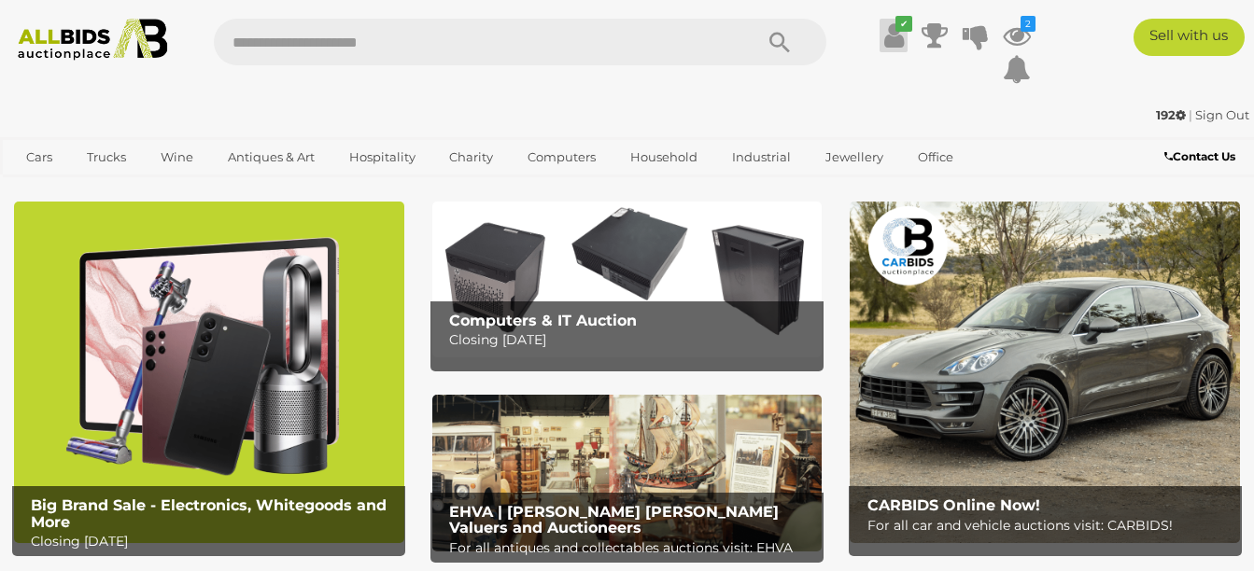
click at [897, 34] on icon at bounding box center [894, 36] width 20 height 34
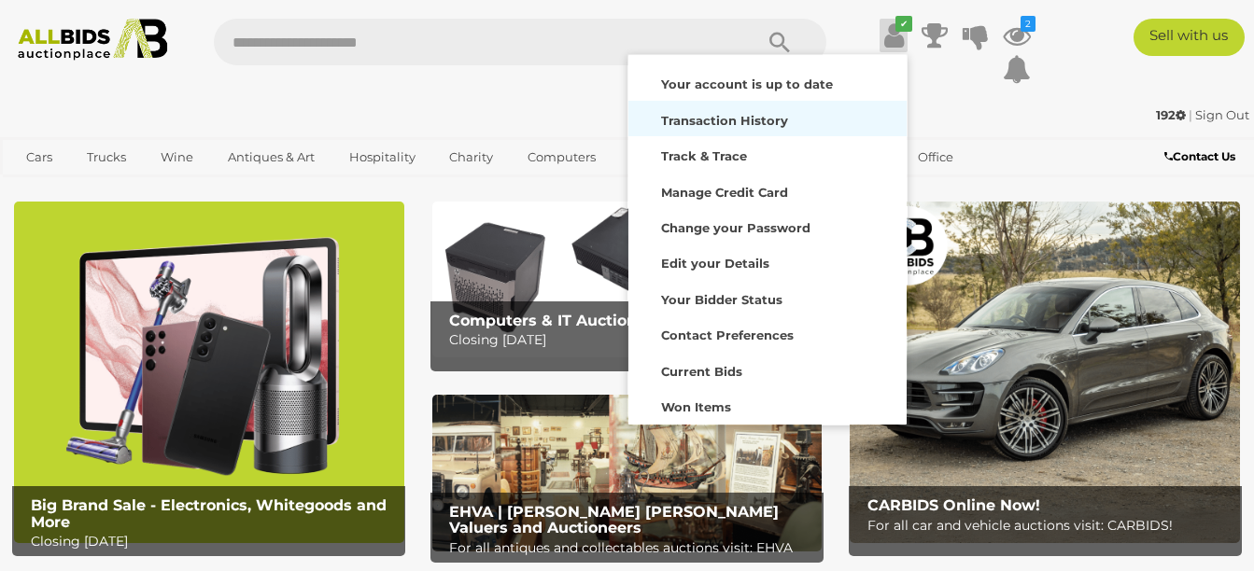
click at [753, 120] on strong "Transaction History" at bounding box center [724, 120] width 127 height 15
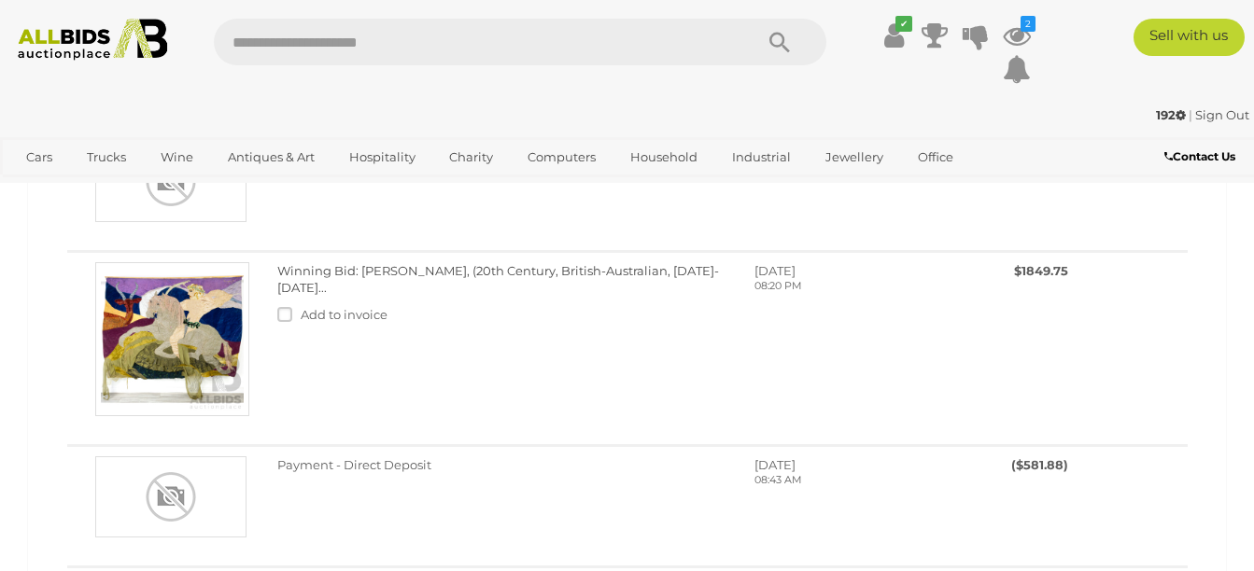
scroll to position [857, 0]
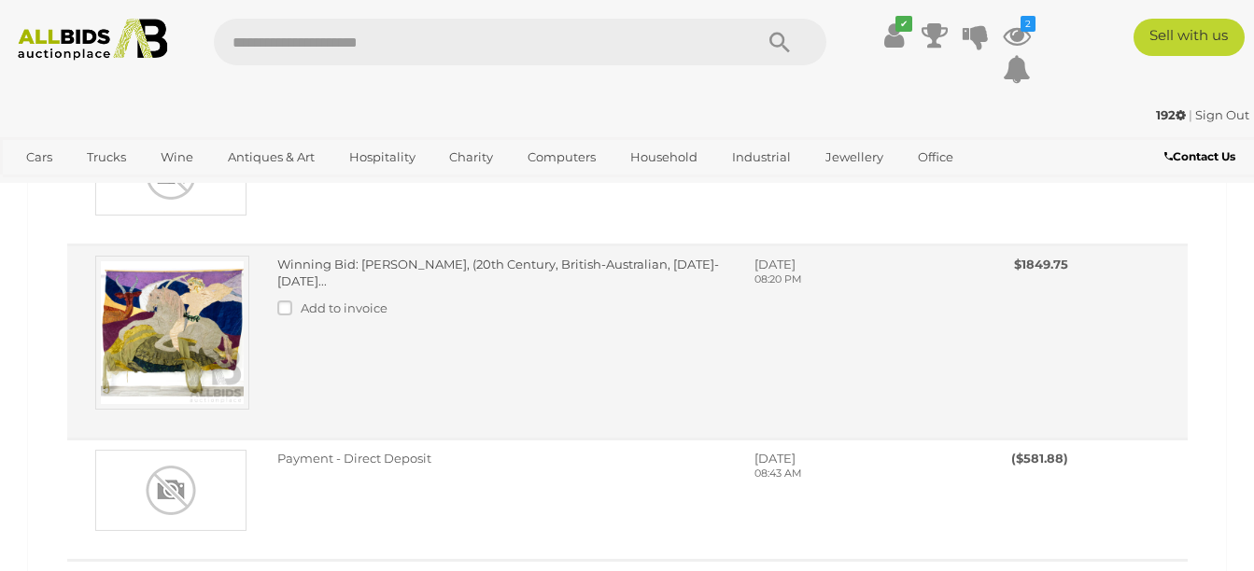
click at [187, 324] on img at bounding box center [172, 333] width 154 height 154
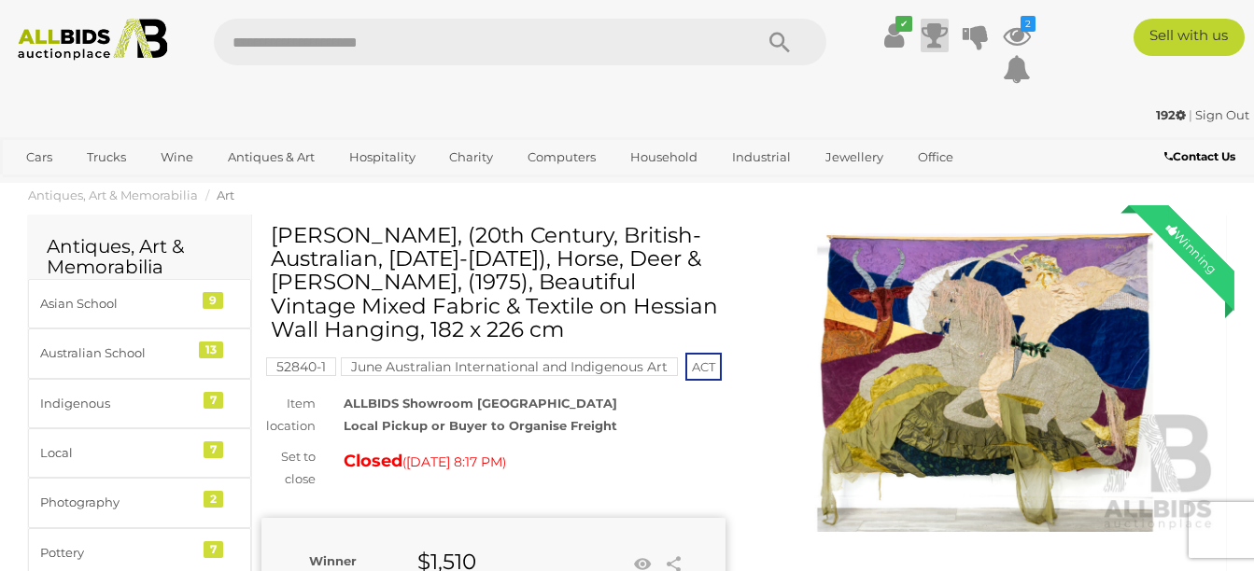
click at [930, 49] on icon at bounding box center [934, 36] width 26 height 34
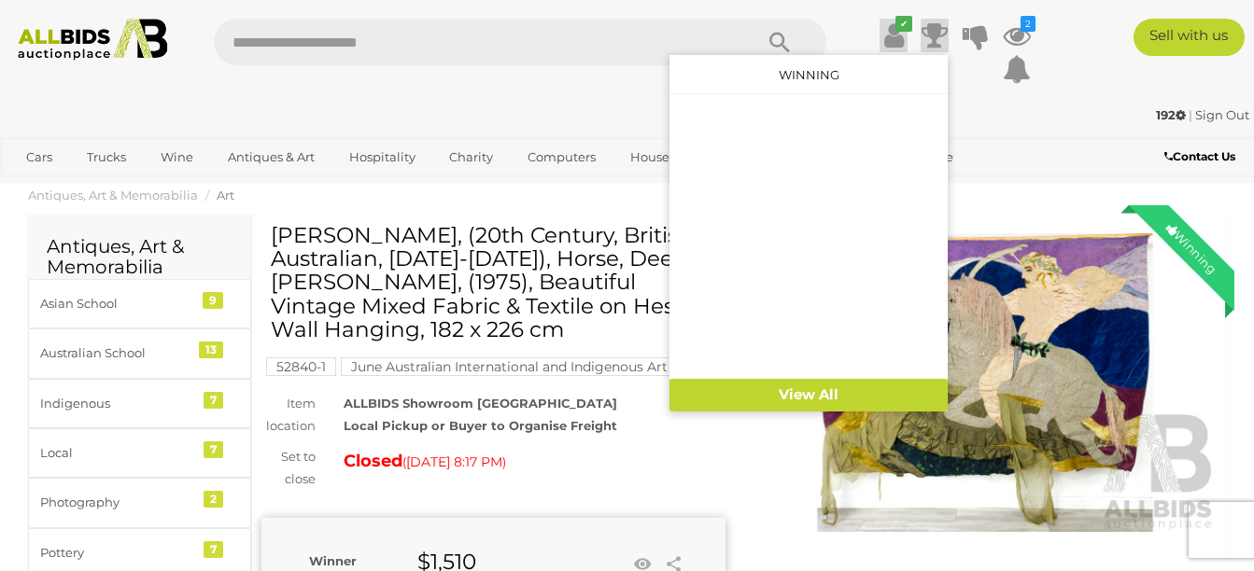
click at [893, 41] on icon at bounding box center [894, 36] width 20 height 34
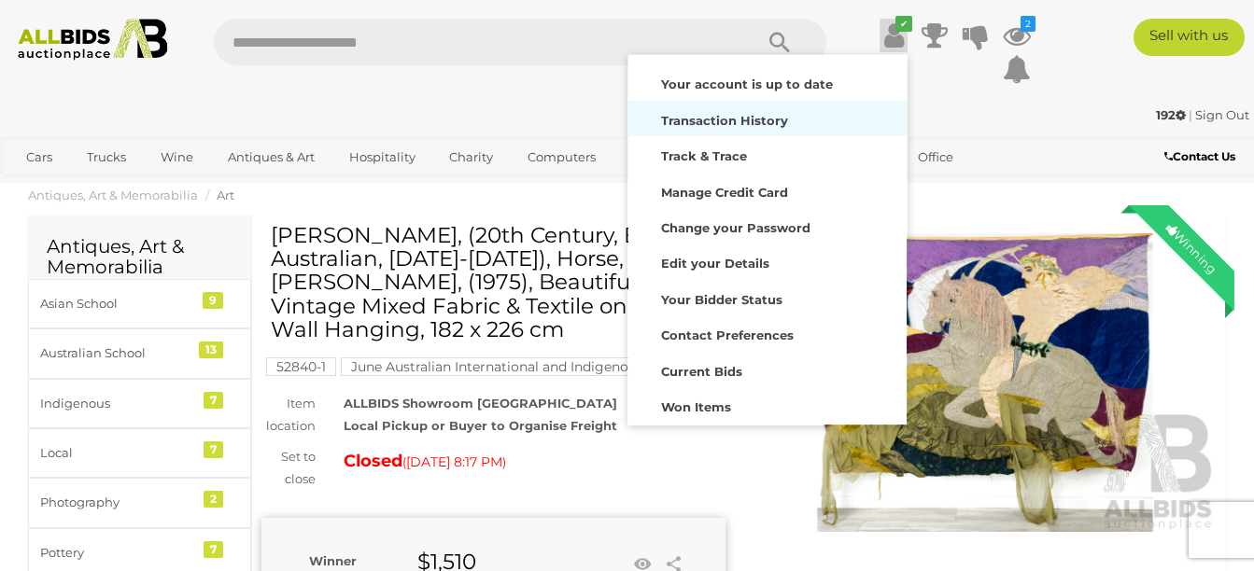
click at [763, 119] on strong "Transaction History" at bounding box center [724, 120] width 127 height 15
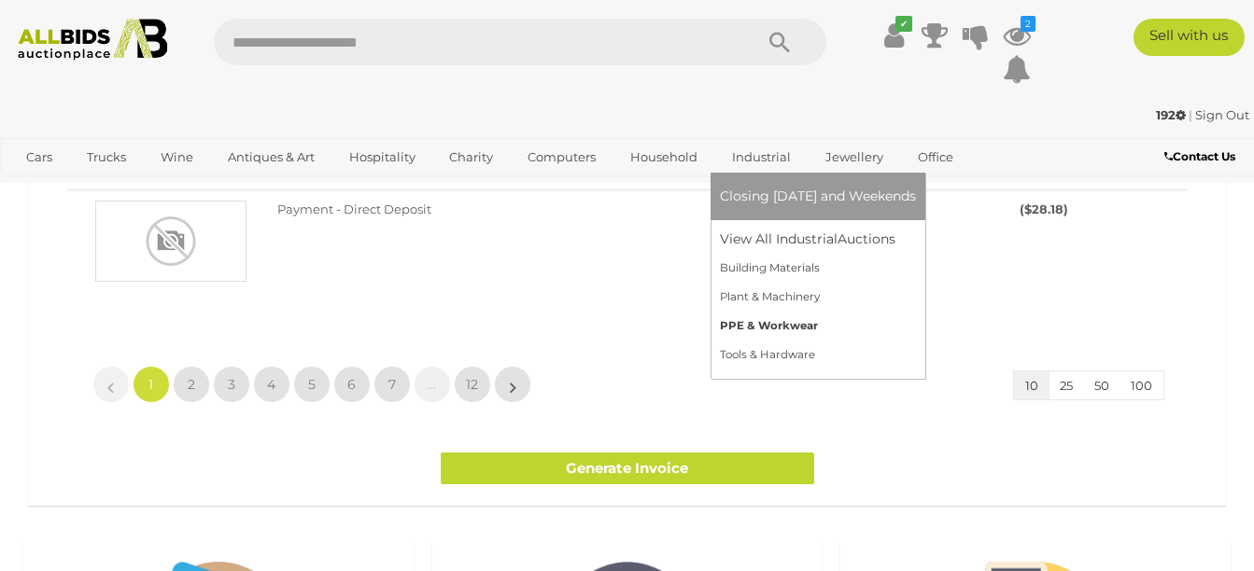
scroll to position [1542, 0]
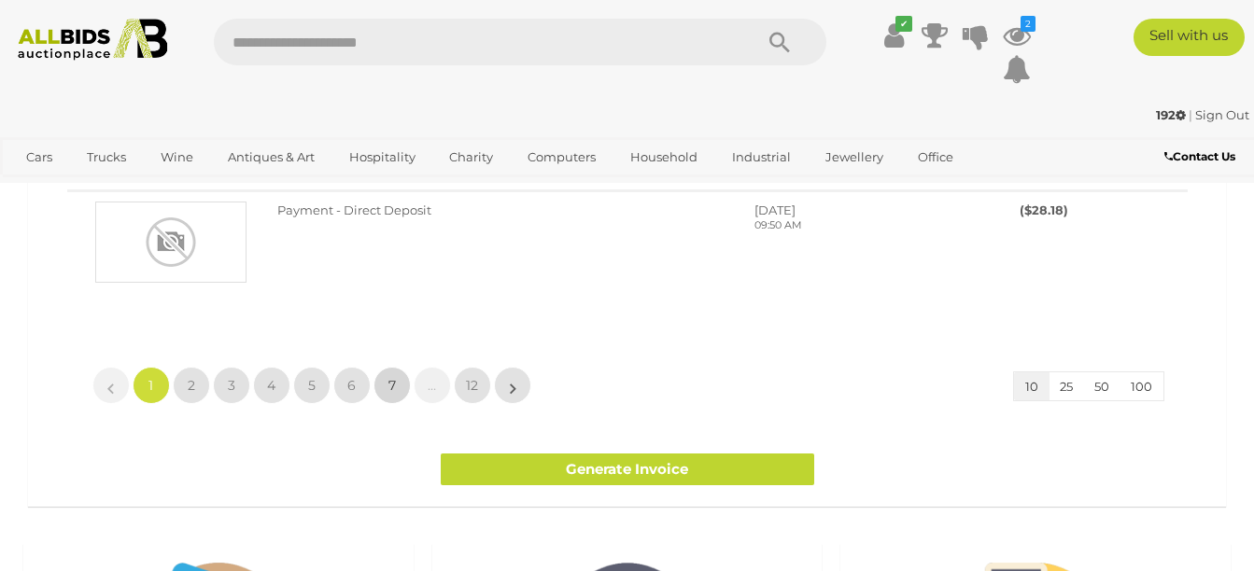
click at [399, 389] on link "7" at bounding box center [391, 385] width 37 height 37
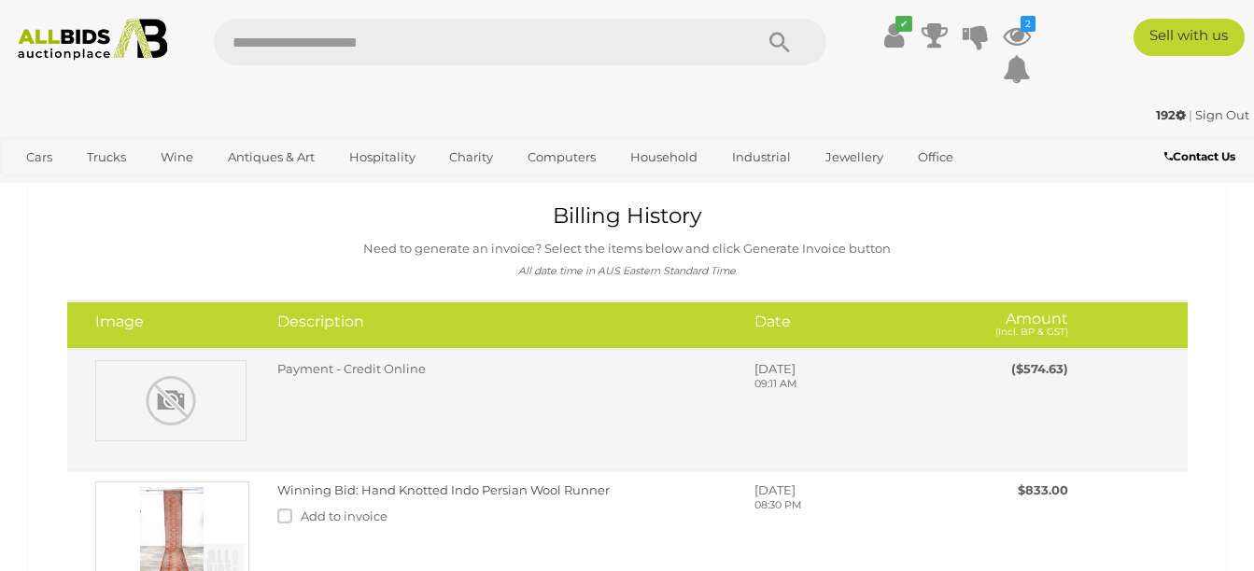
scroll to position [86, 0]
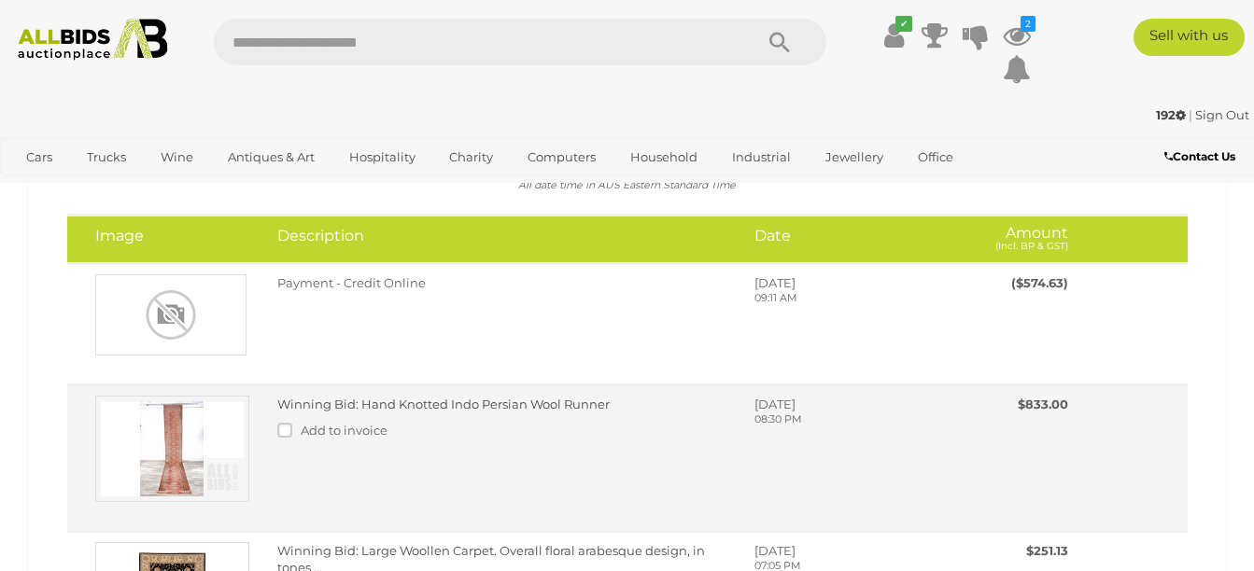
click at [176, 447] on img at bounding box center [172, 449] width 154 height 106
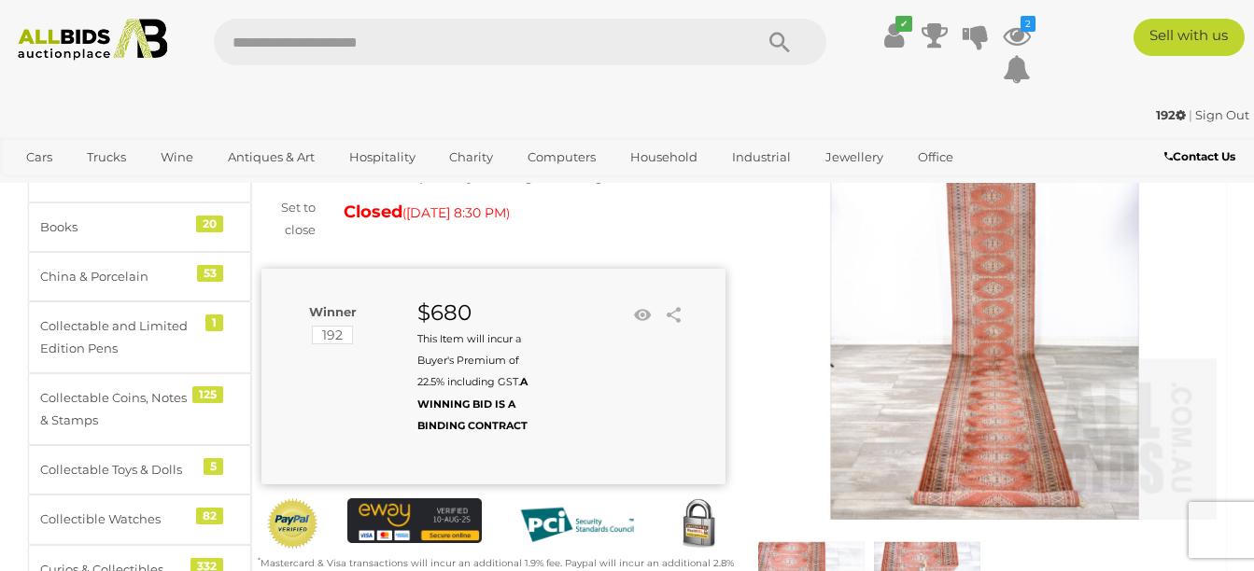
scroll to position [172, 0]
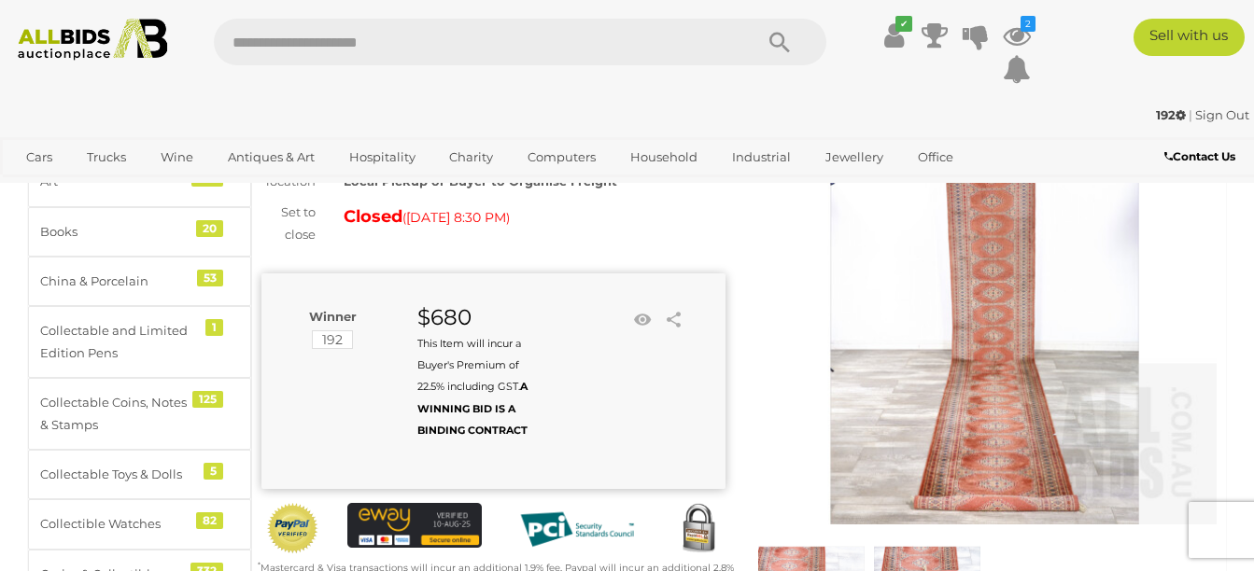
click at [993, 320] on img at bounding box center [985, 294] width 464 height 464
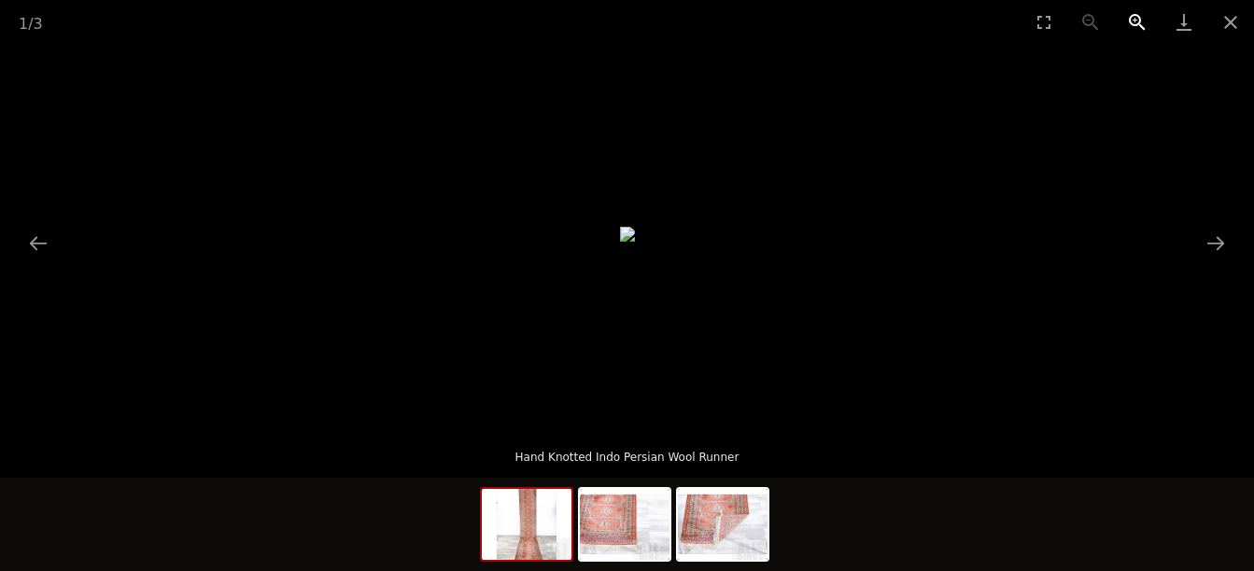
click at [1129, 21] on button "Zoom in" at bounding box center [1137, 22] width 47 height 44
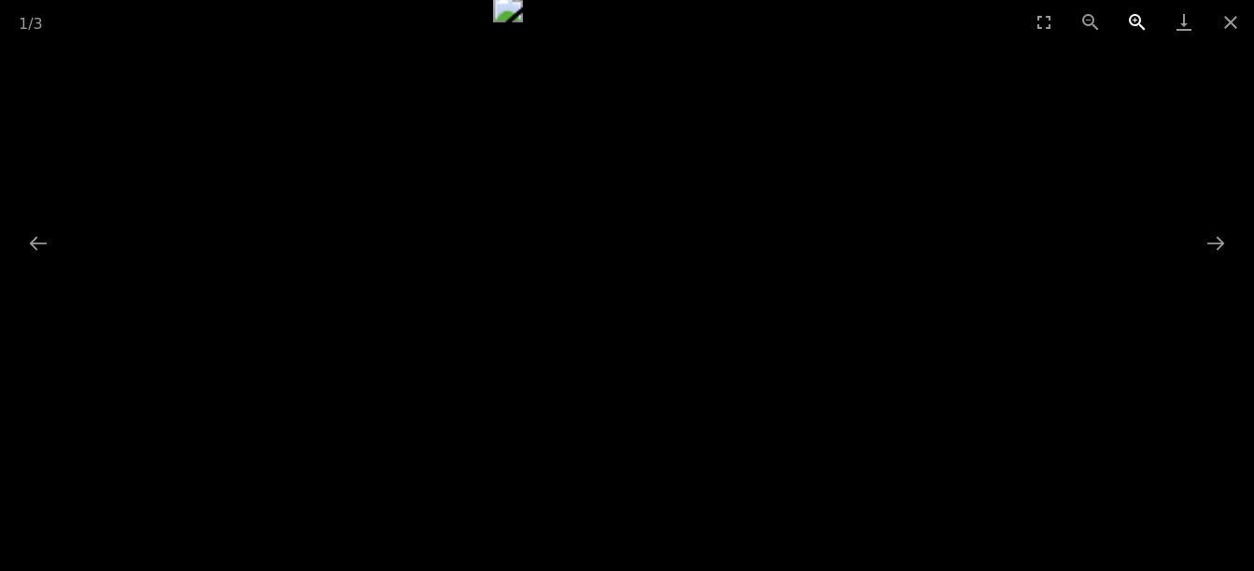
click at [1129, 21] on button "Zoom in" at bounding box center [1137, 22] width 47 height 44
click at [1229, 16] on button "Close gallery" at bounding box center [1230, 22] width 47 height 44
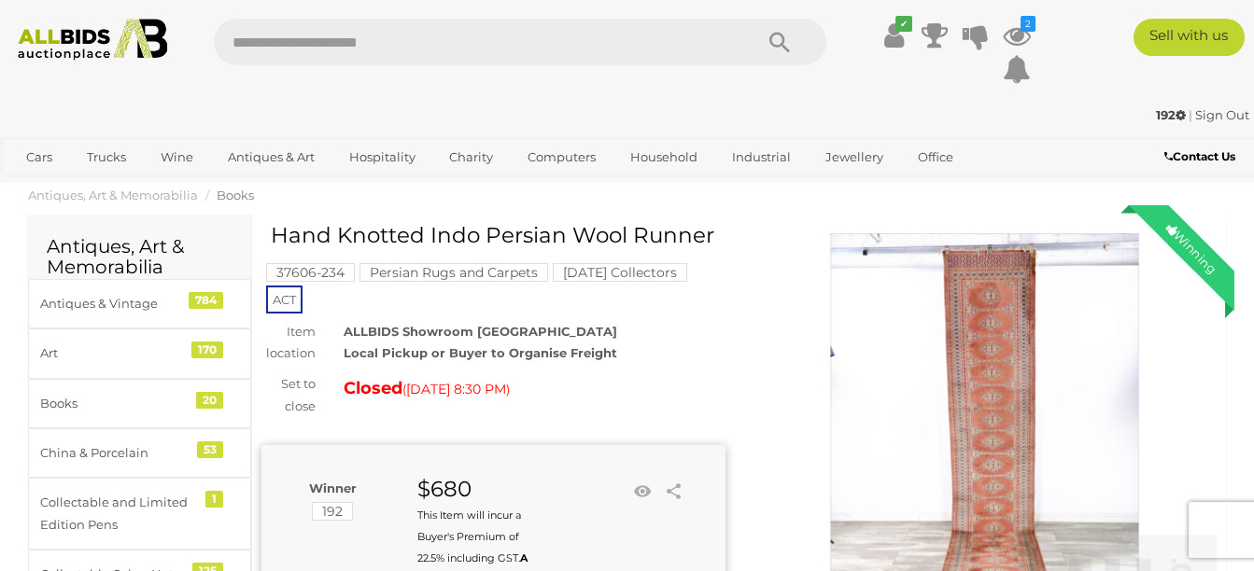
scroll to position [172, 0]
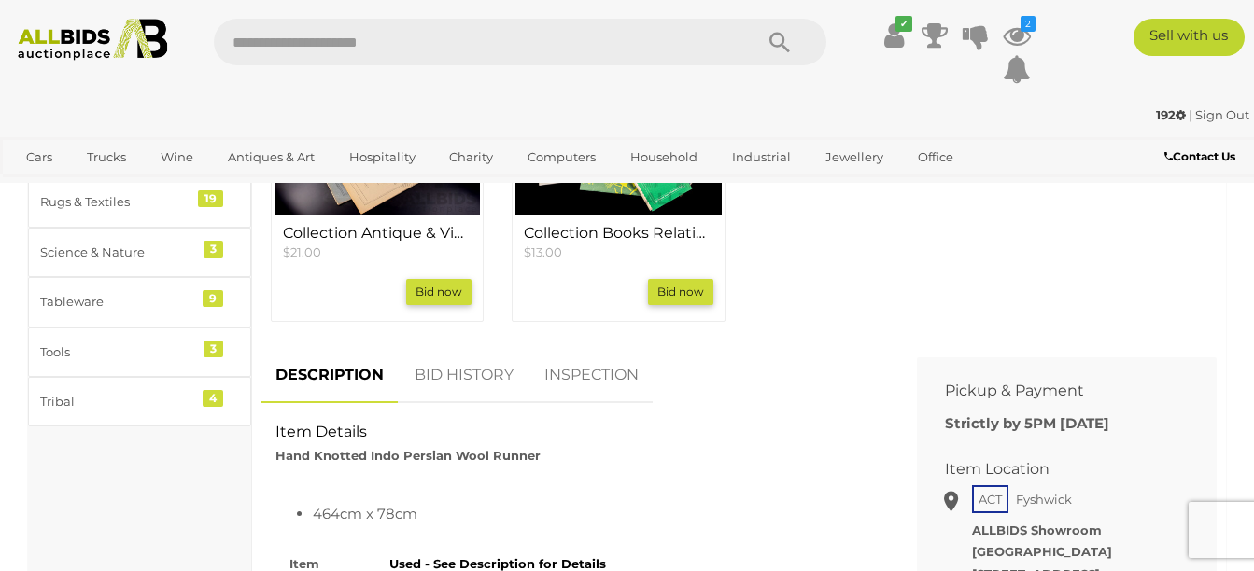
scroll to position [857, 0]
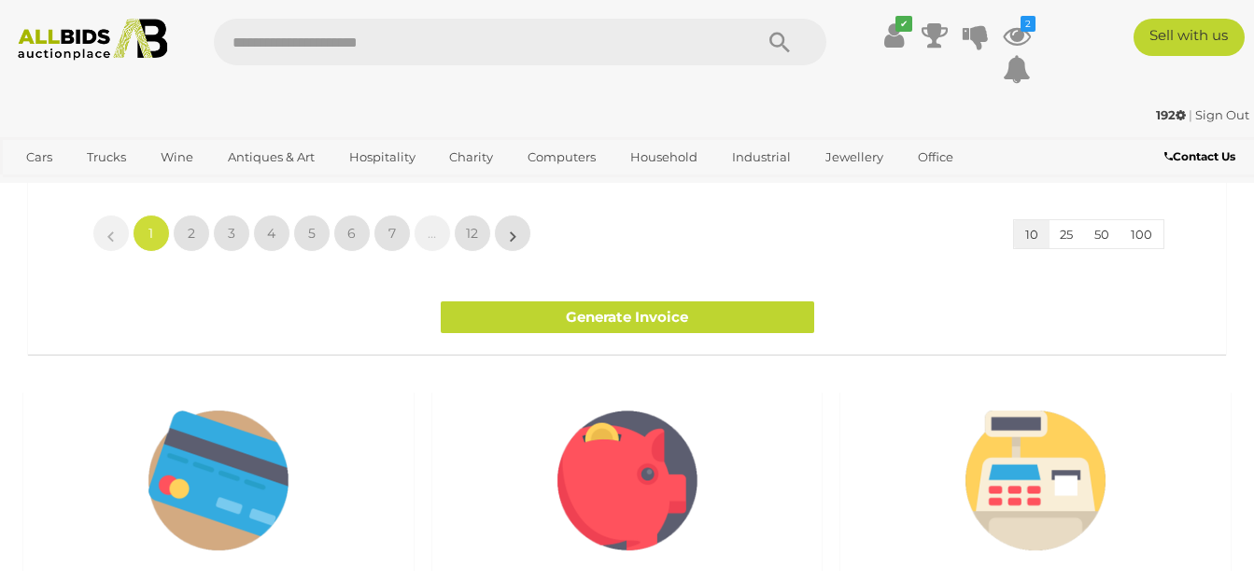
scroll to position [1714, 0]
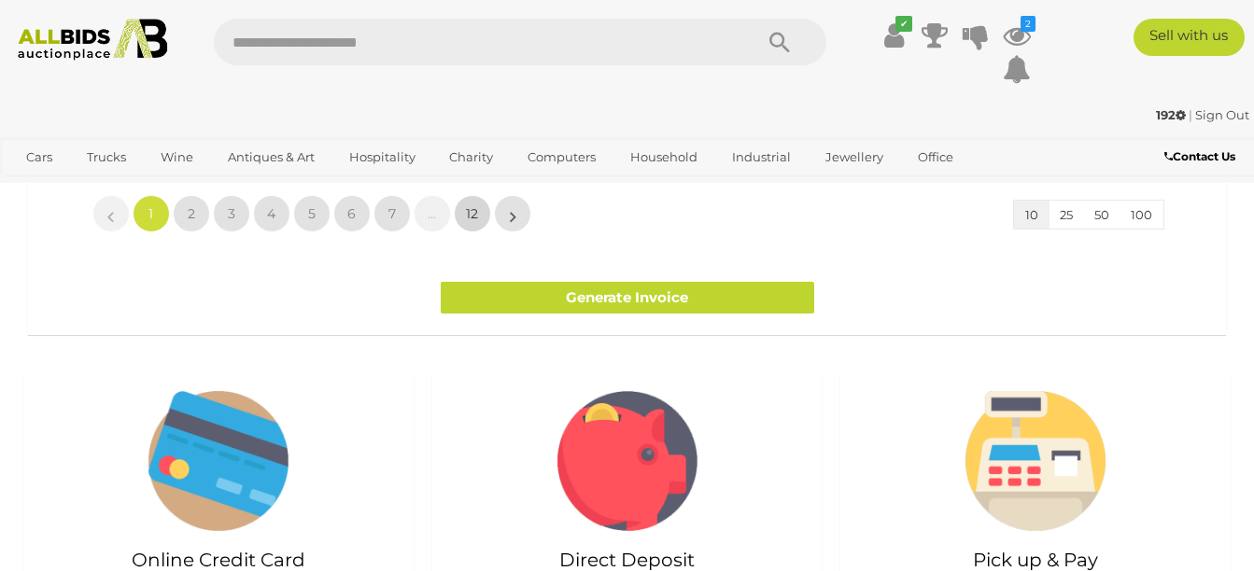
click at [466, 210] on span "12" at bounding box center [472, 213] width 12 height 17
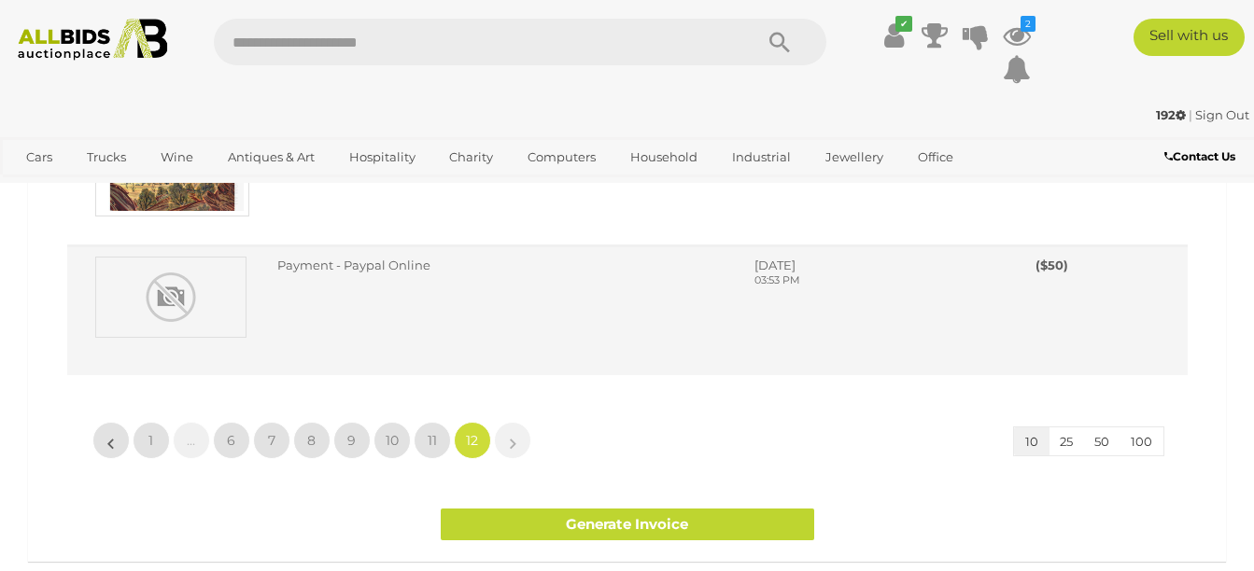
scroll to position [257, 0]
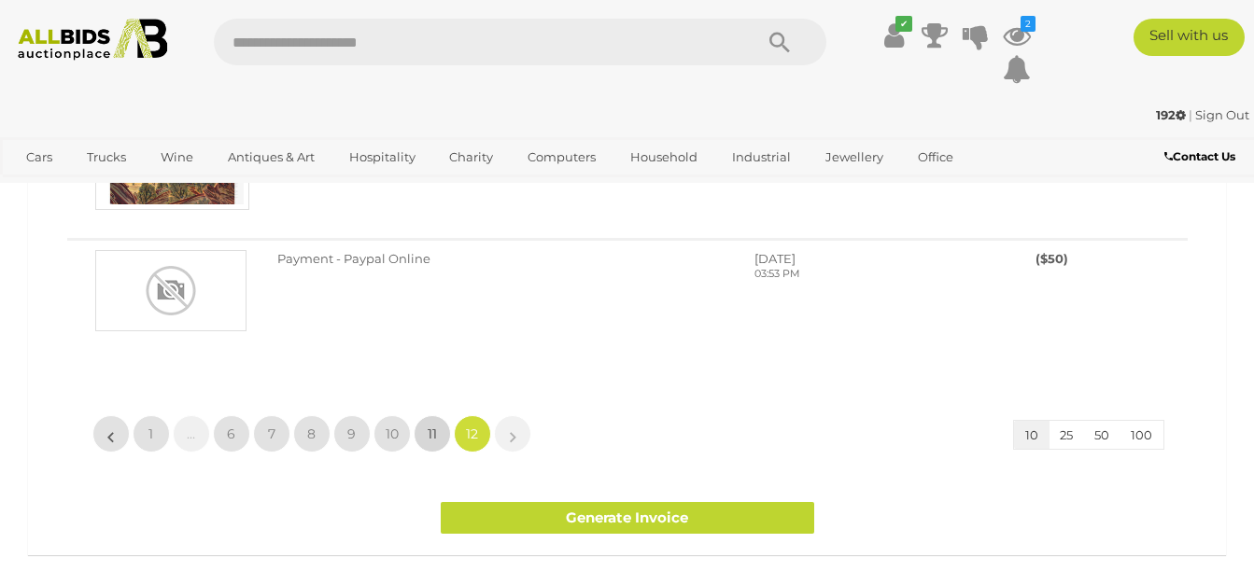
click at [432, 437] on span "11" at bounding box center [432, 434] width 9 height 17
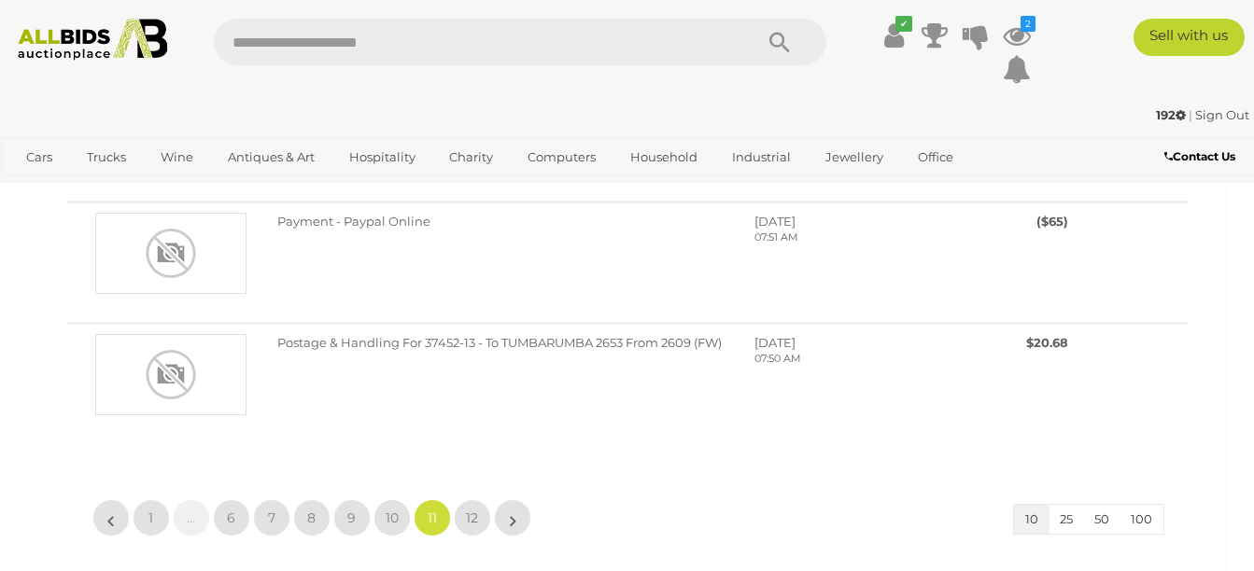
scroll to position [1200, 0]
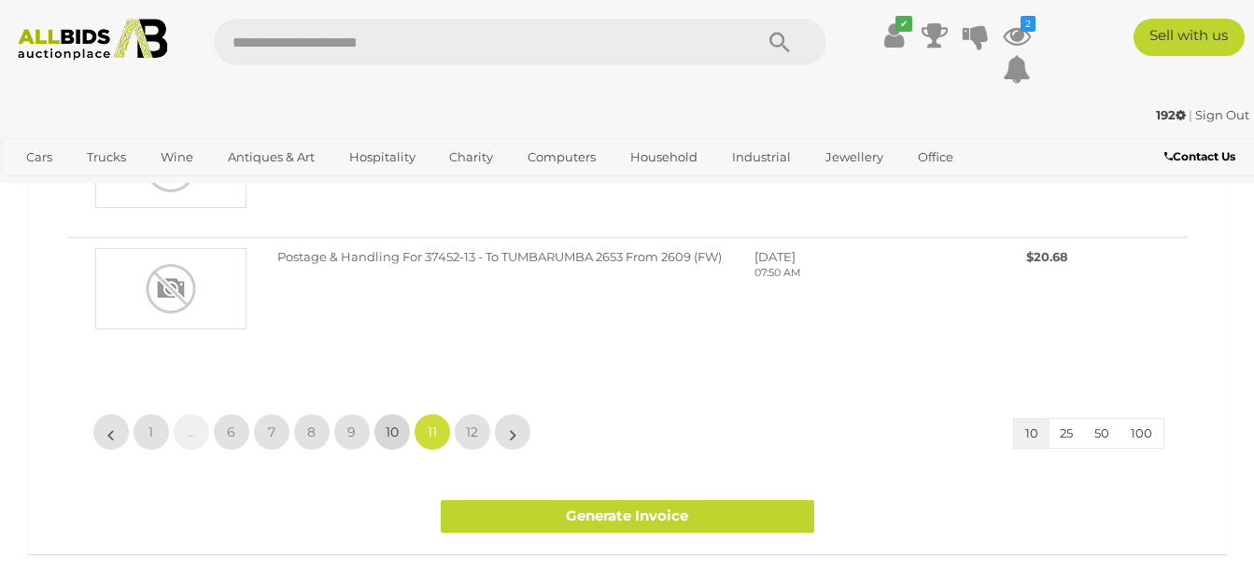
click at [389, 441] on span "10" at bounding box center [392, 432] width 13 height 17
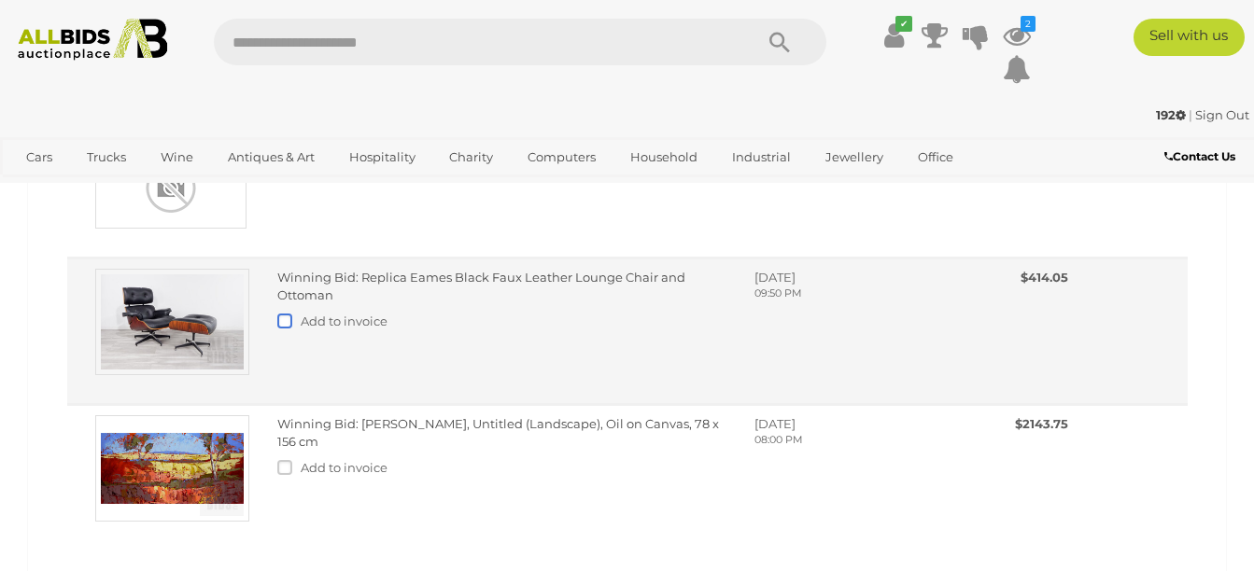
scroll to position [1115, 0]
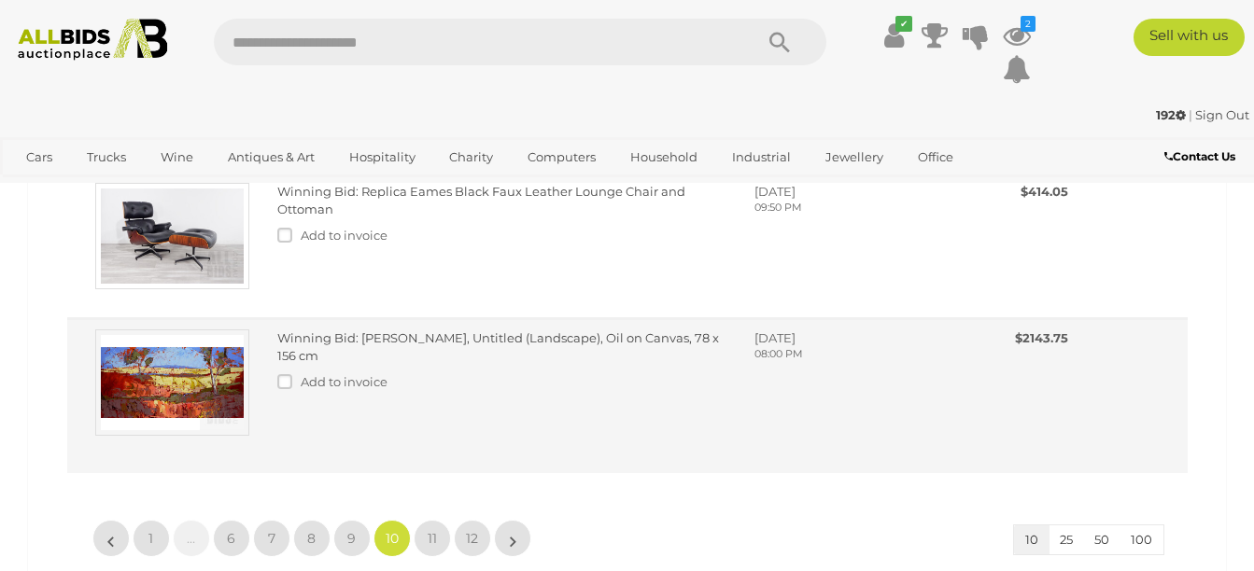
click at [203, 436] on img at bounding box center [172, 383] width 154 height 106
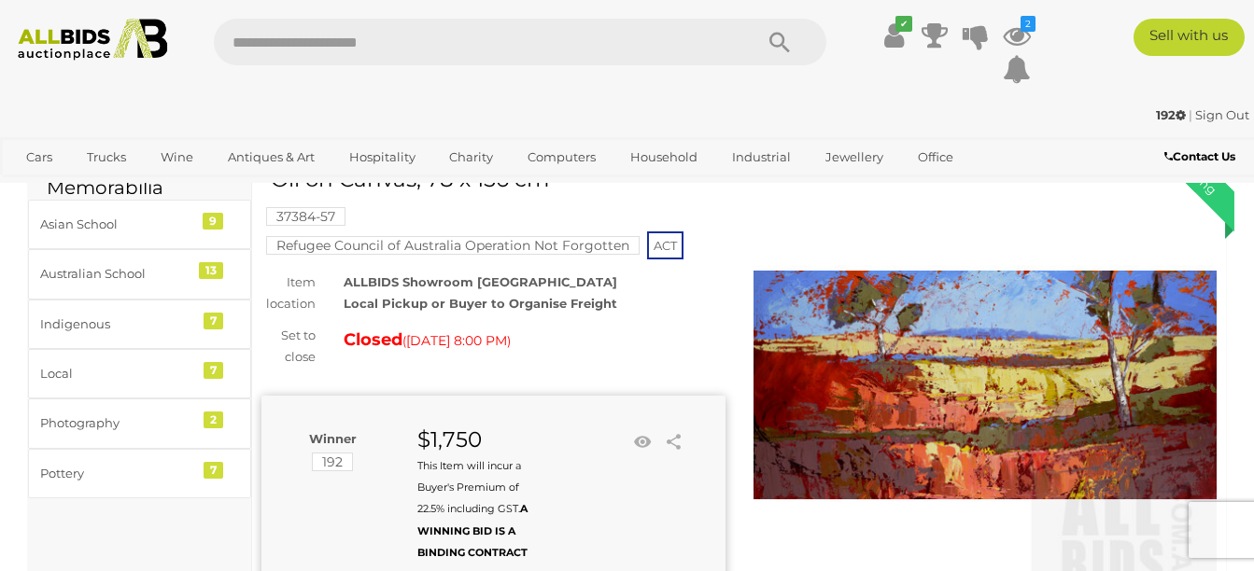
scroll to position [86, 0]
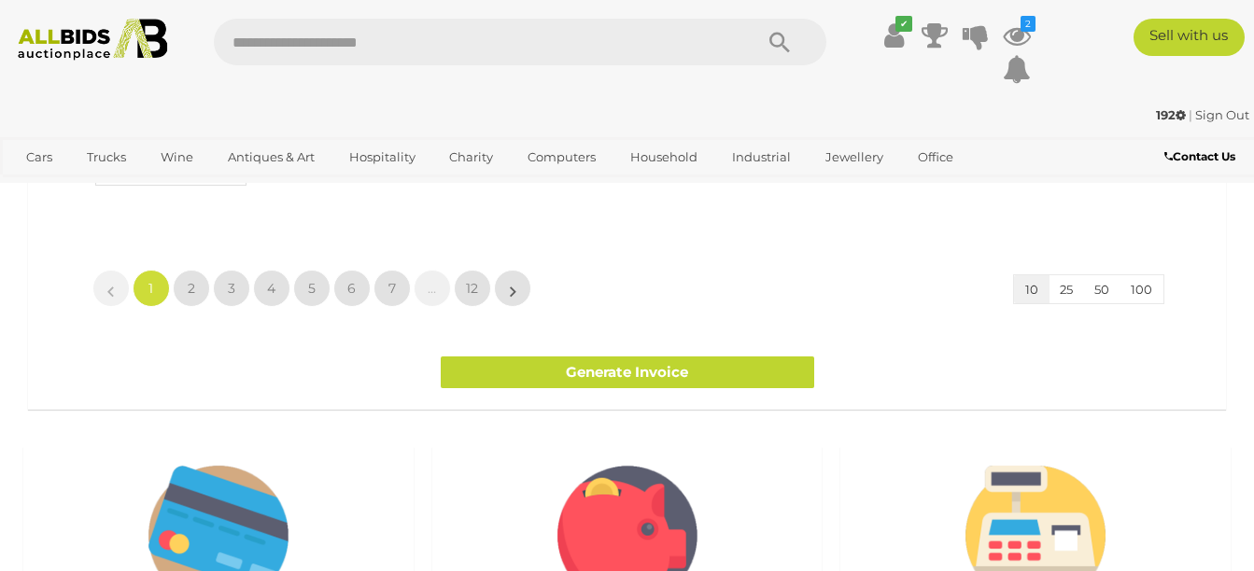
scroll to position [1638, 0]
click at [433, 288] on link "…" at bounding box center [432, 289] width 37 height 37
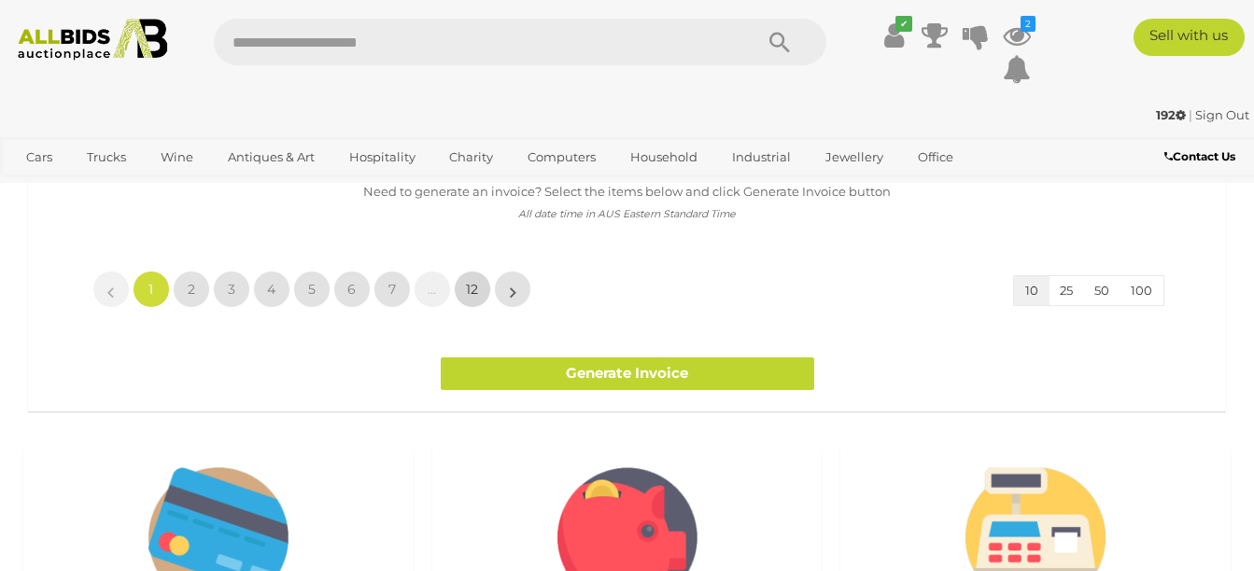
click at [474, 289] on span "12" at bounding box center [472, 289] width 12 height 17
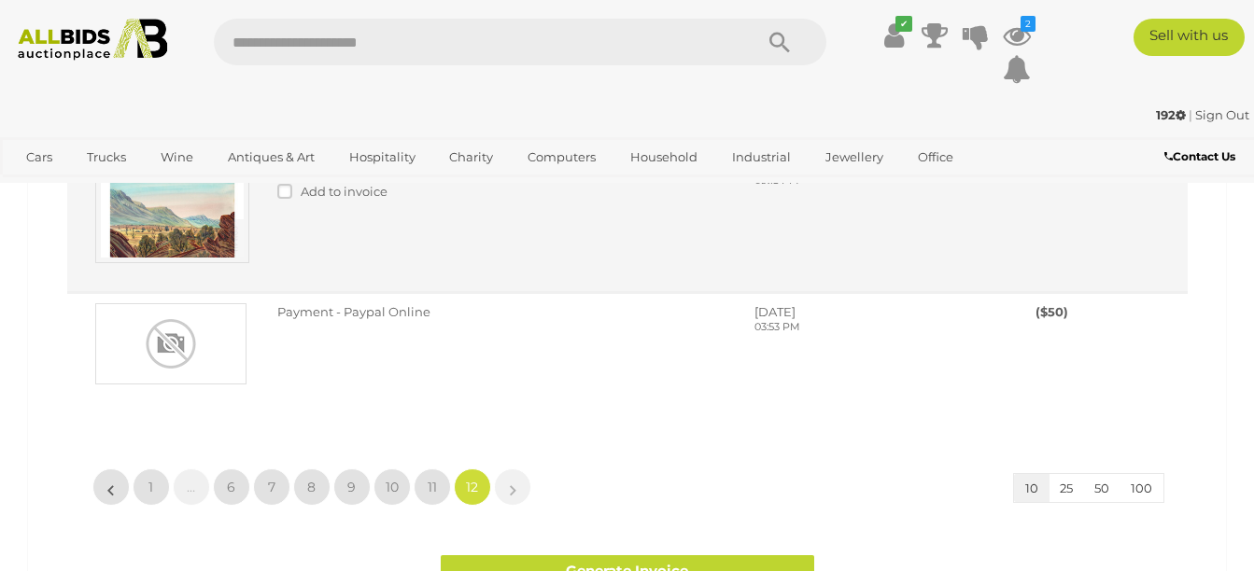
scroll to position [370, 0]
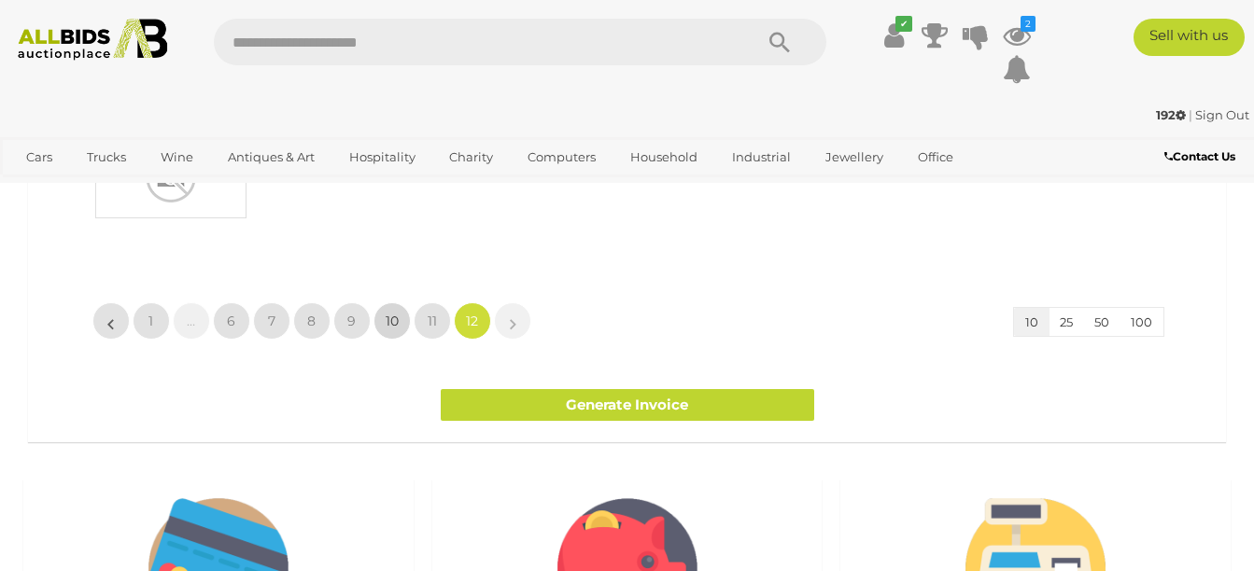
click at [398, 319] on span "10" at bounding box center [392, 321] width 13 height 17
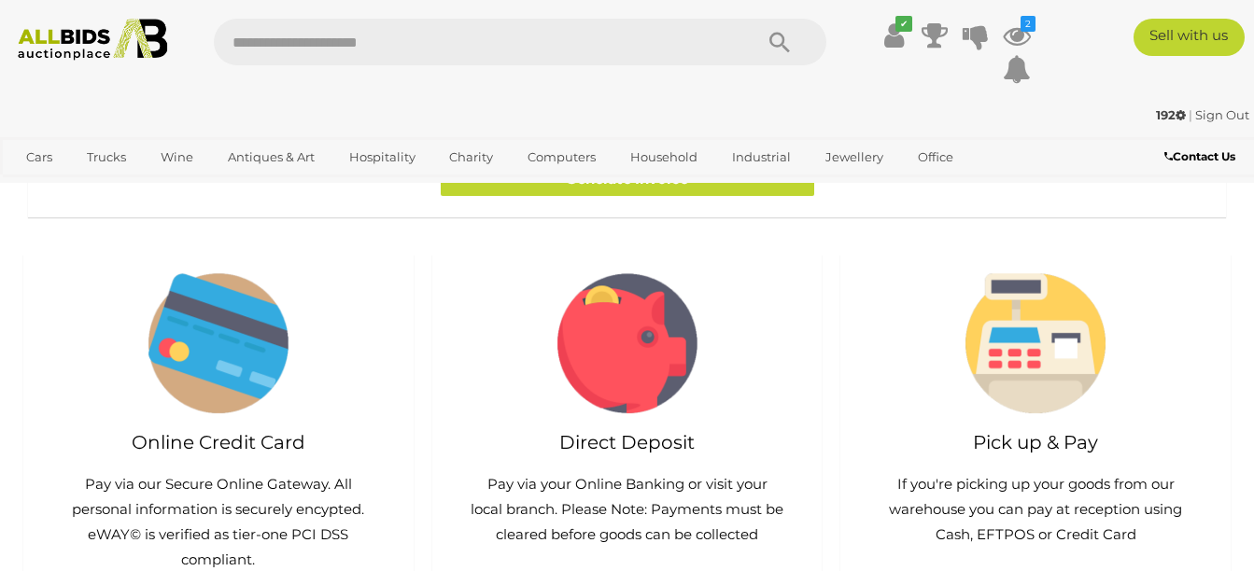
scroll to position [1397, 0]
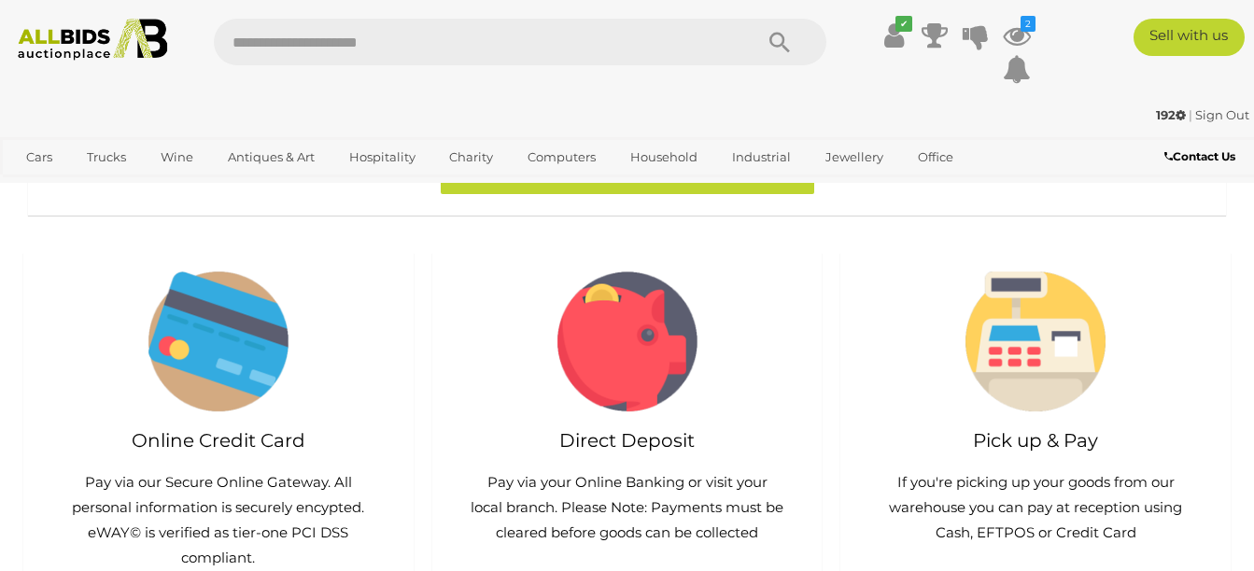
click at [355, 102] on span "9" at bounding box center [351, 93] width 8 height 17
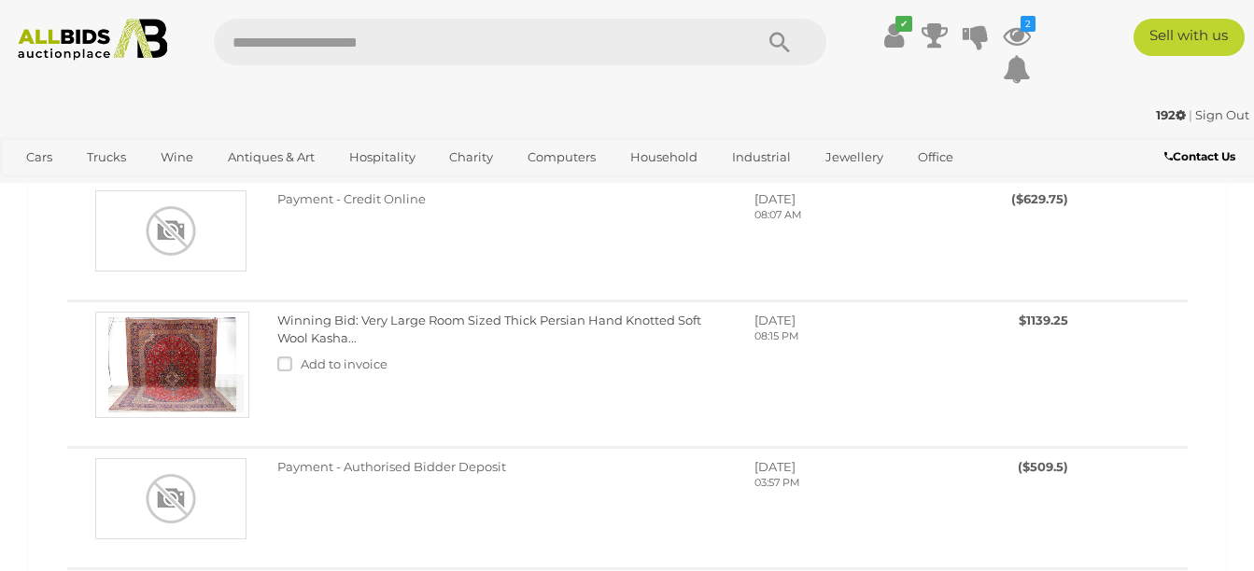
scroll to position [600, 0]
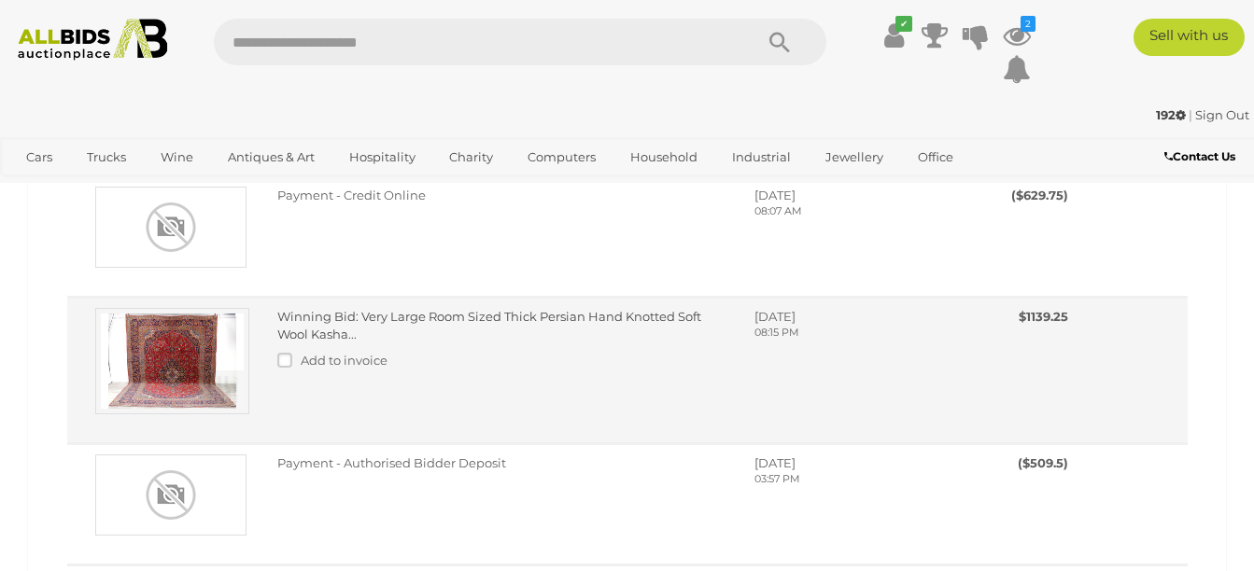
click at [179, 414] on img at bounding box center [172, 361] width 154 height 106
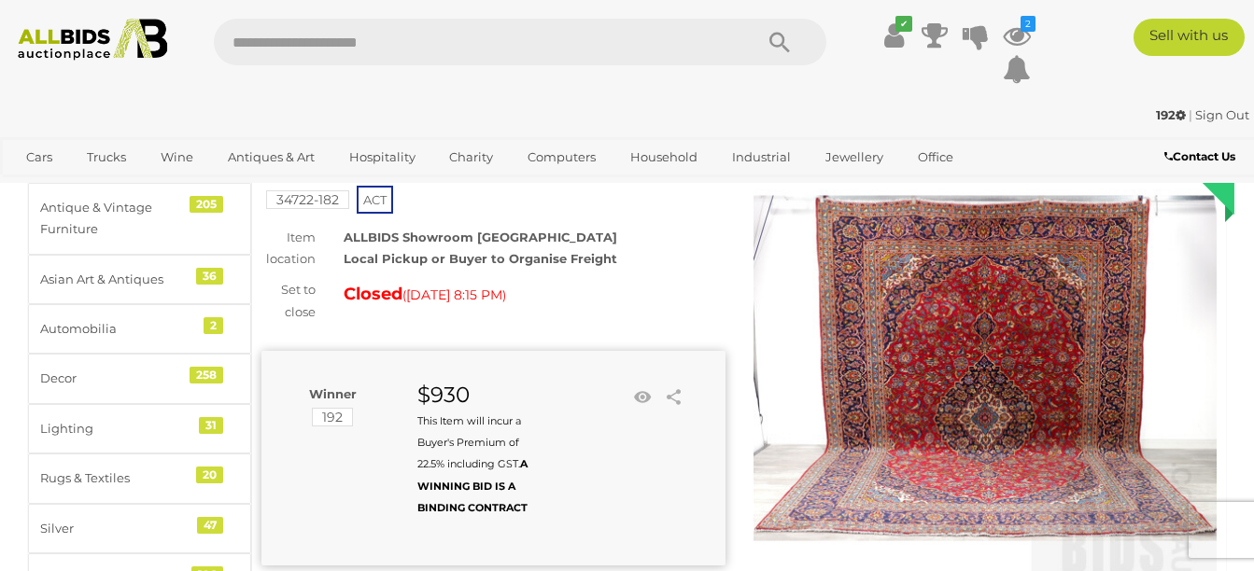
scroll to position [86, 0]
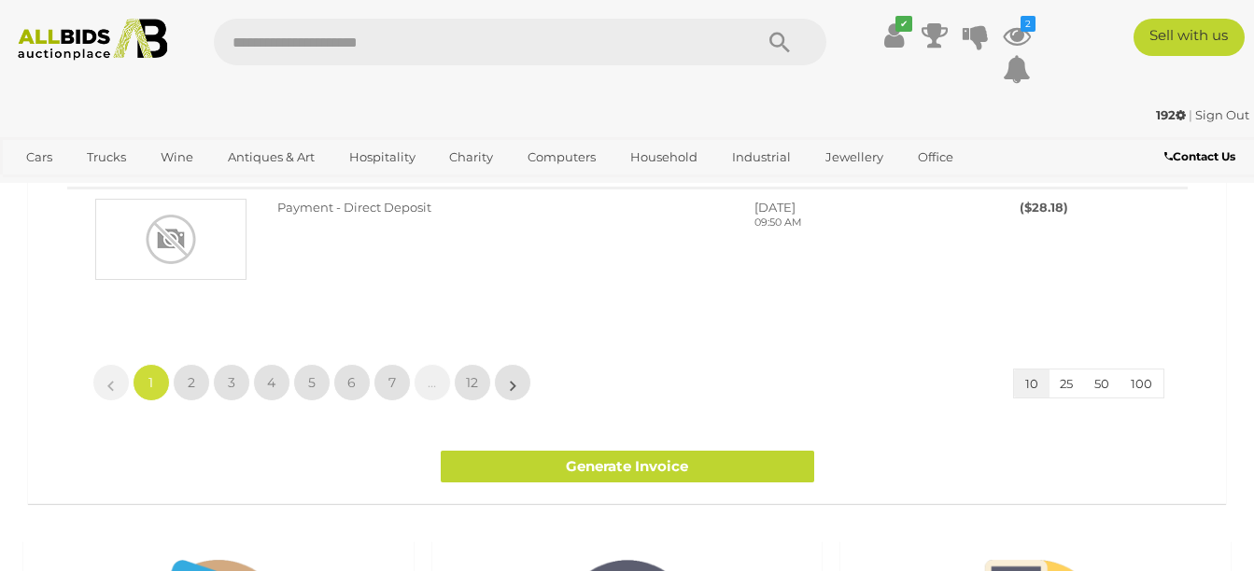
scroll to position [1543, 0]
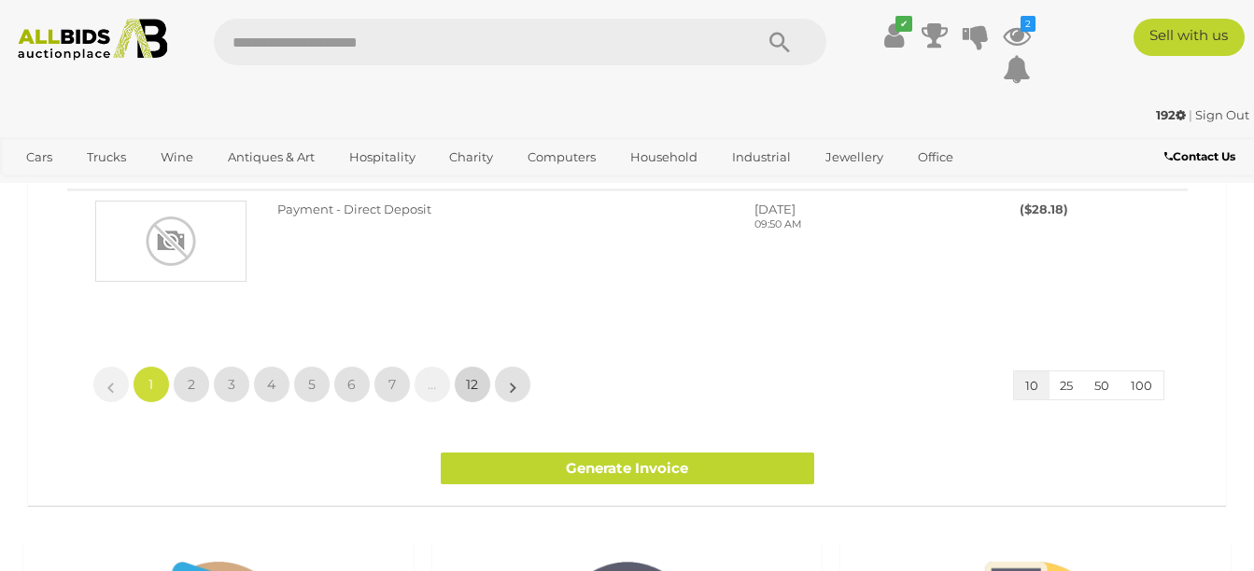
click at [471, 385] on span "12" at bounding box center [472, 384] width 12 height 17
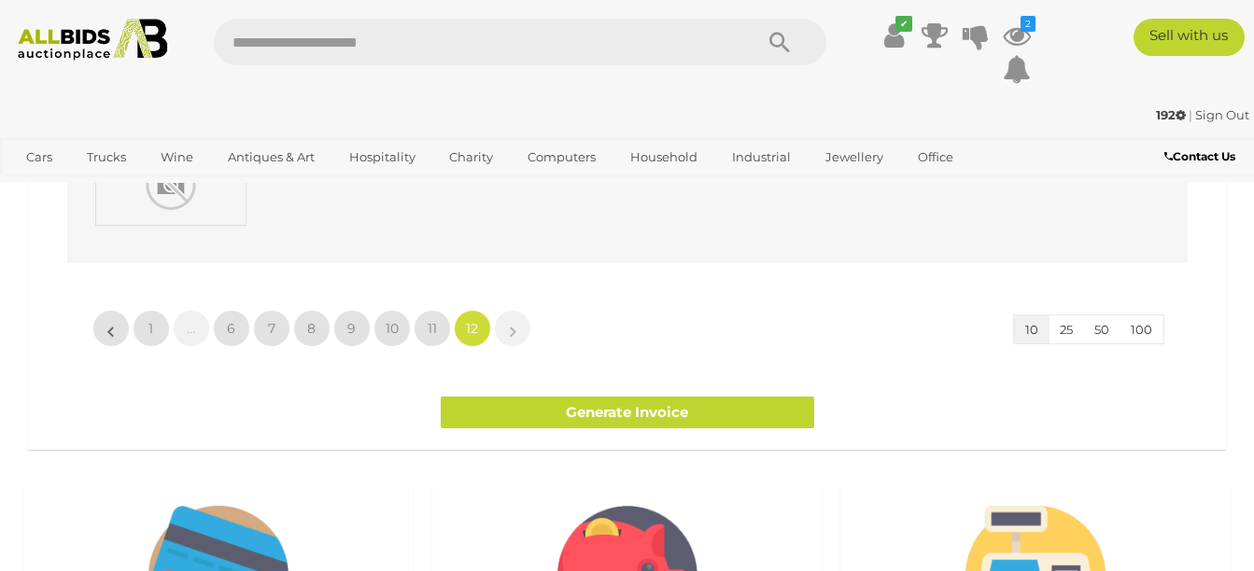
scroll to position [343, 0]
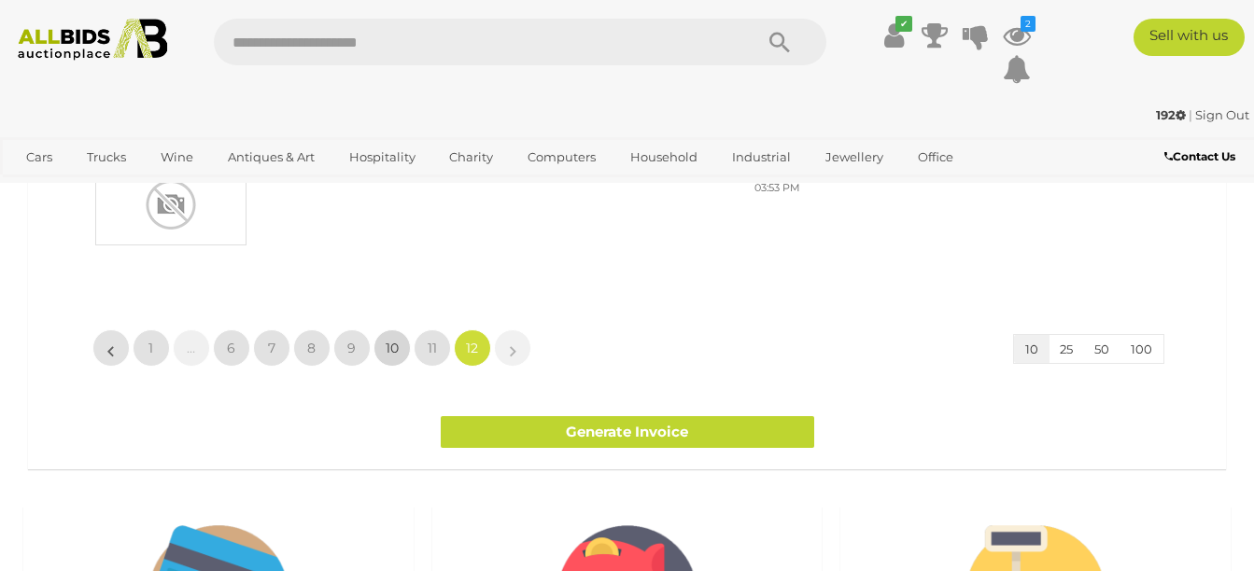
click at [400, 359] on link "10" at bounding box center [391, 348] width 37 height 37
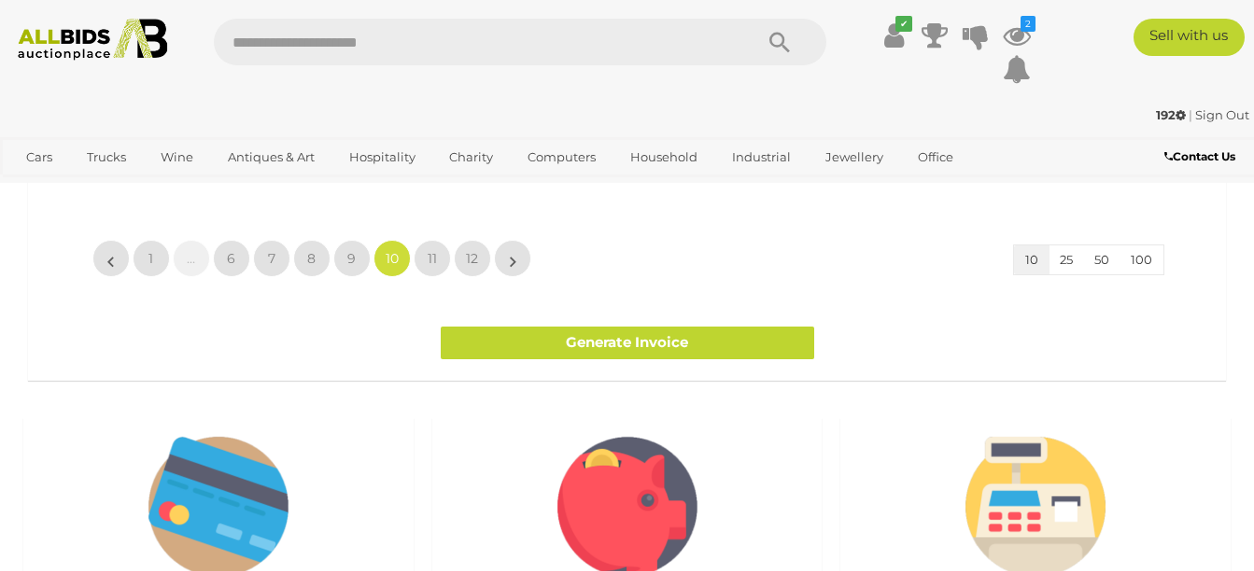
scroll to position [1371, 0]
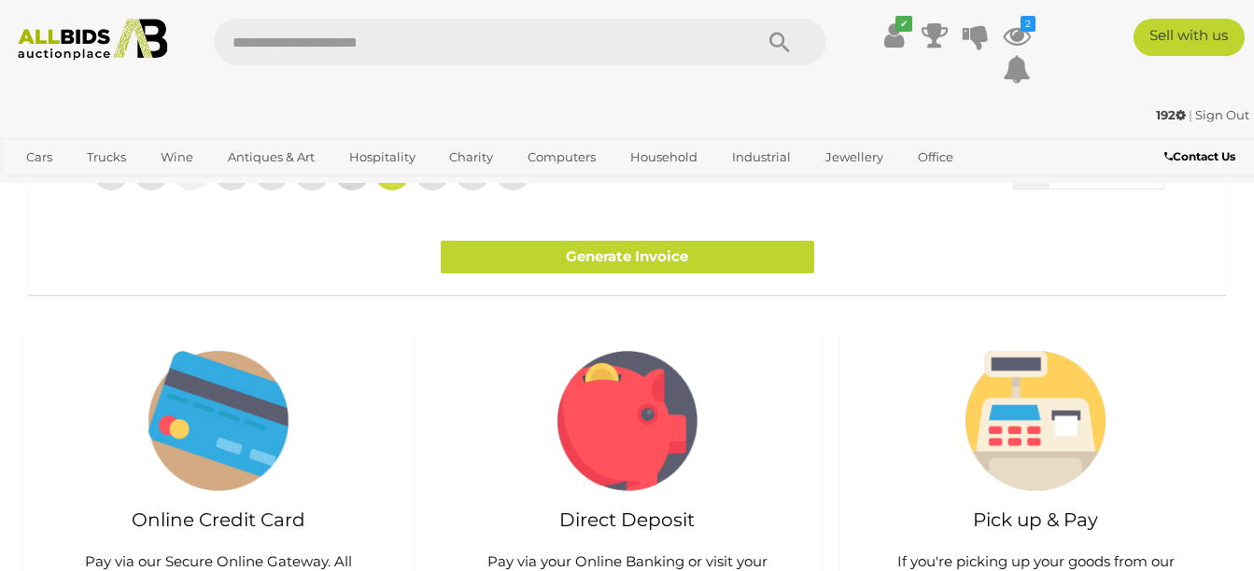
click at [345, 191] on link "9" at bounding box center [351, 172] width 37 height 37
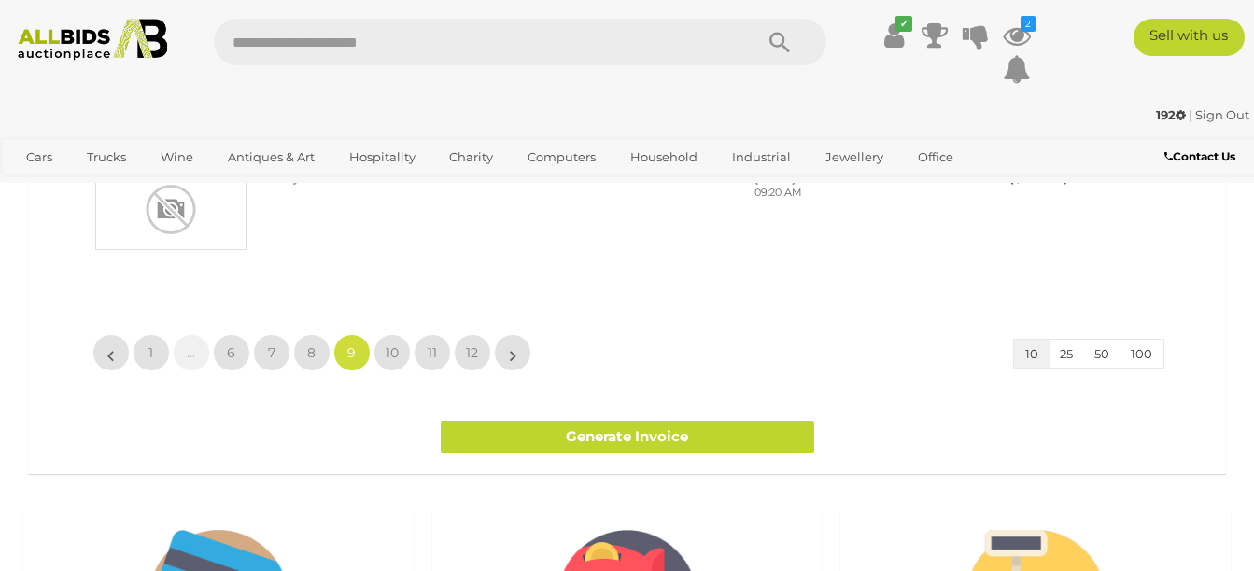
scroll to position [1286, 0]
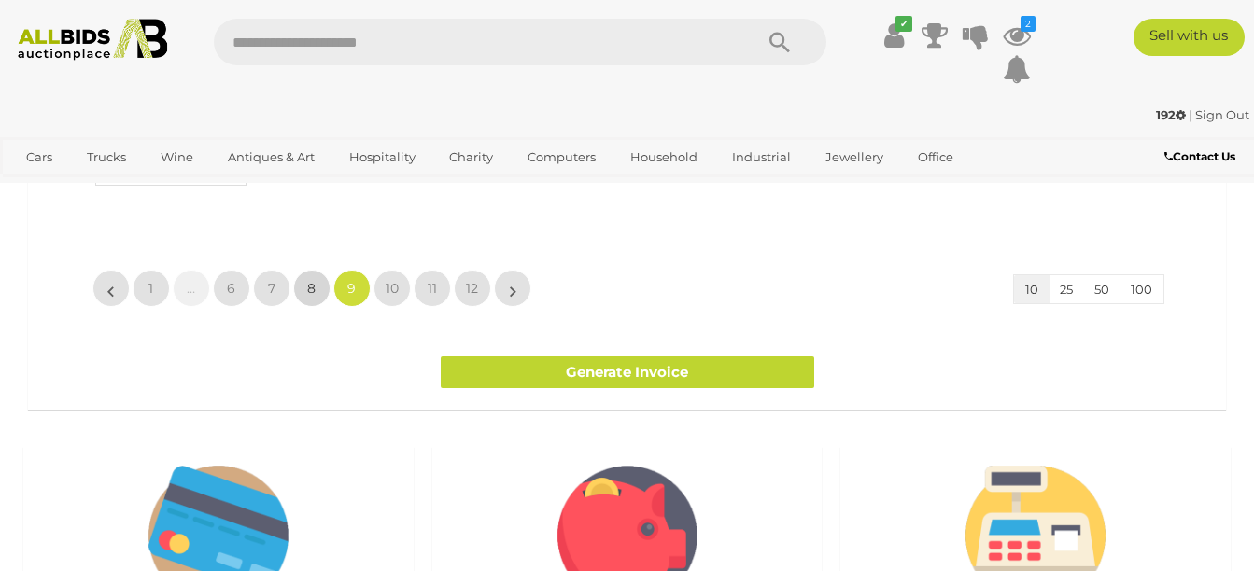
click at [324, 307] on link "8" at bounding box center [311, 288] width 37 height 37
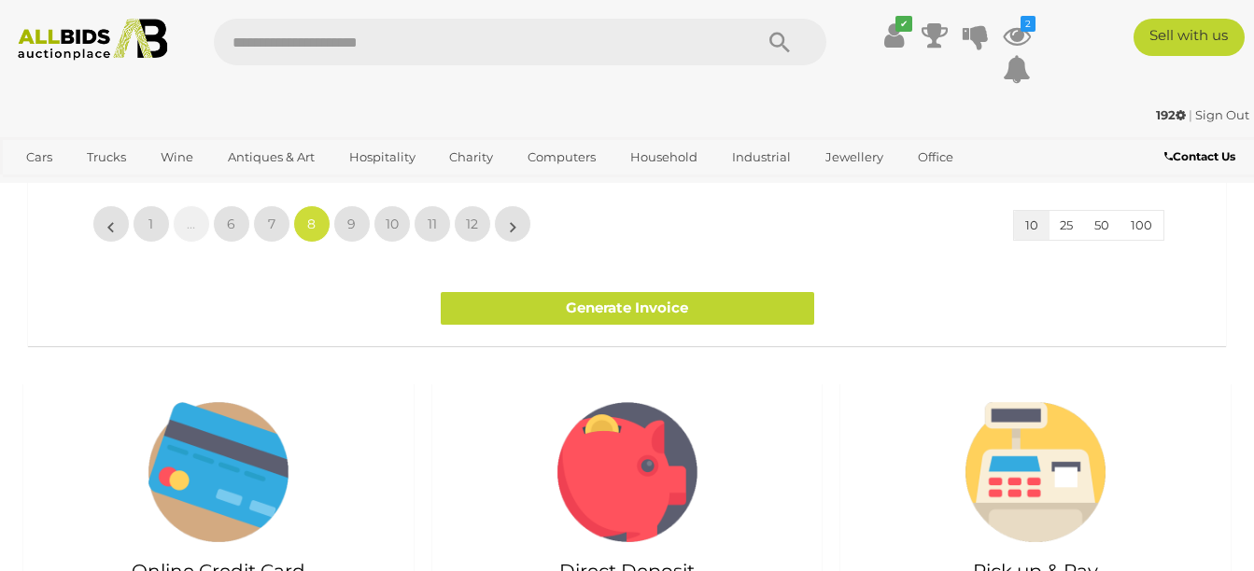
scroll to position [1371, 0]
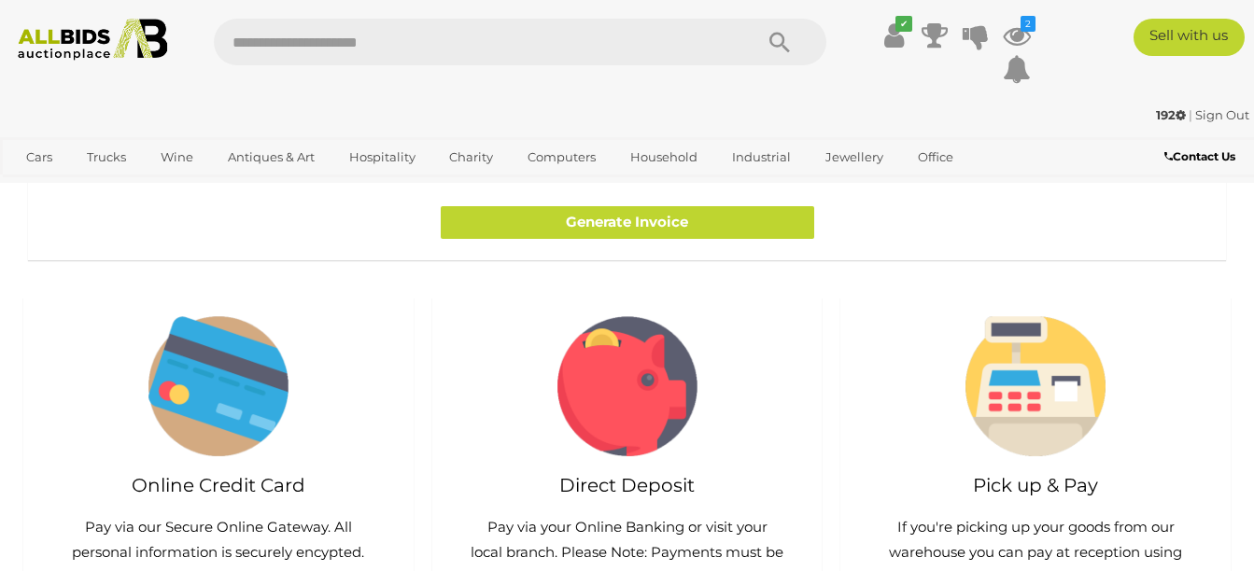
click at [273, 147] on span "7" at bounding box center [271, 138] width 7 height 17
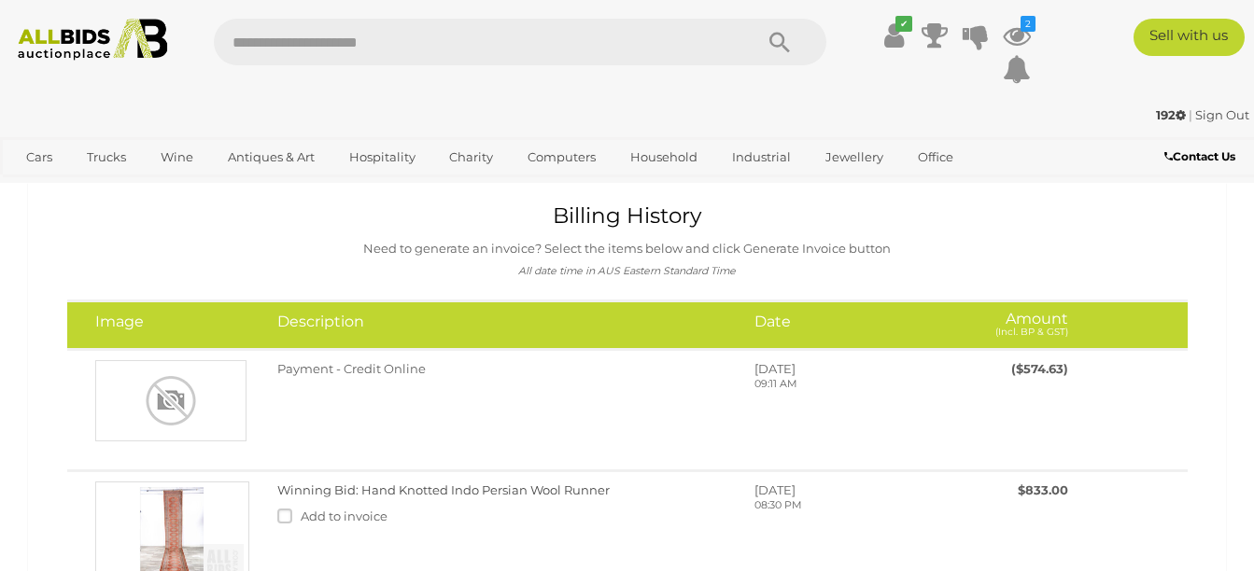
scroll to position [86, 0]
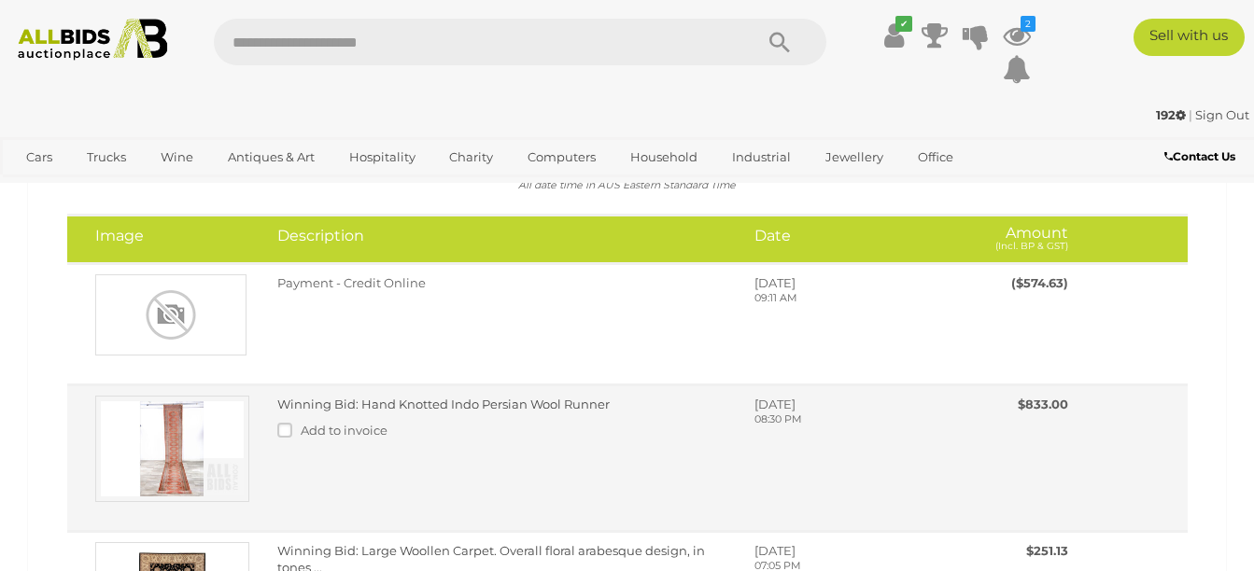
click at [178, 453] on img at bounding box center [172, 449] width 154 height 106
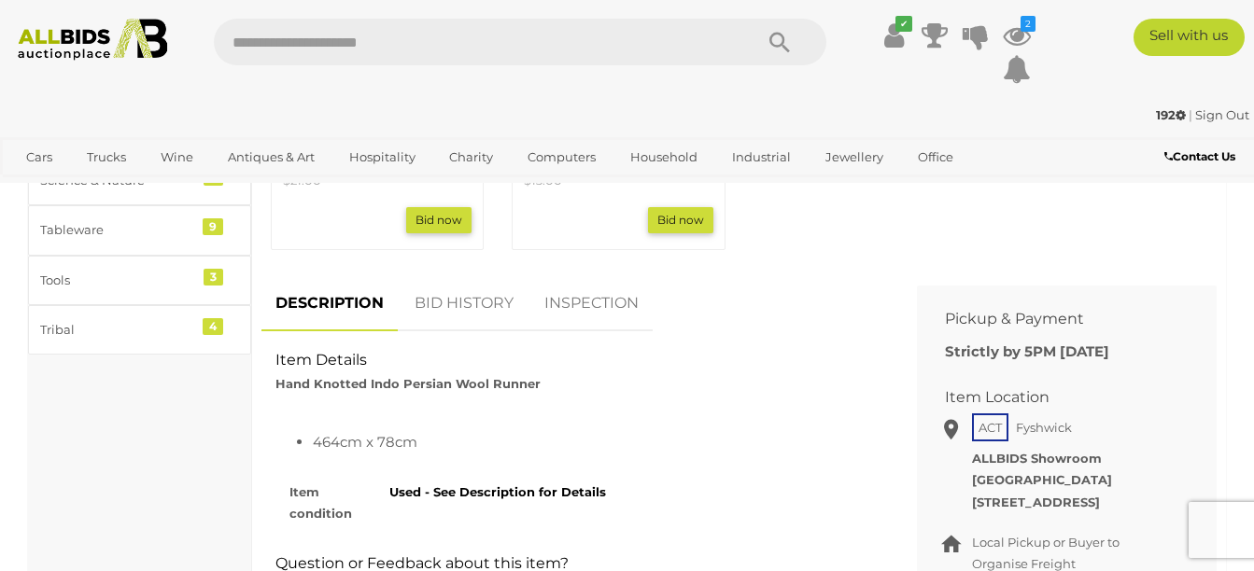
scroll to position [943, 0]
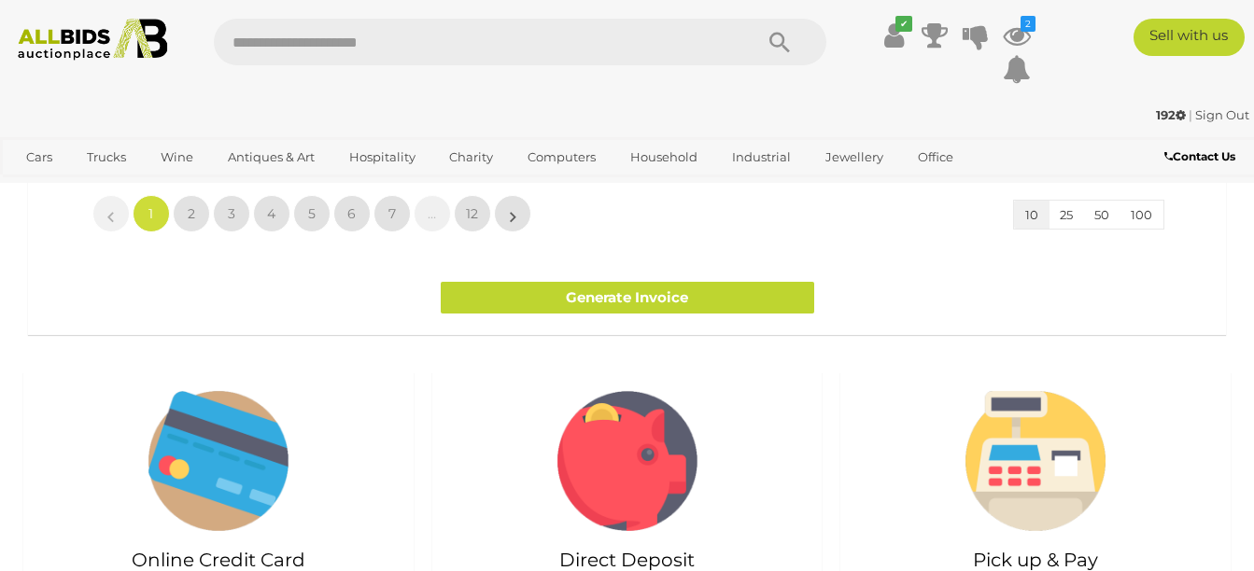
scroll to position [1628, 0]
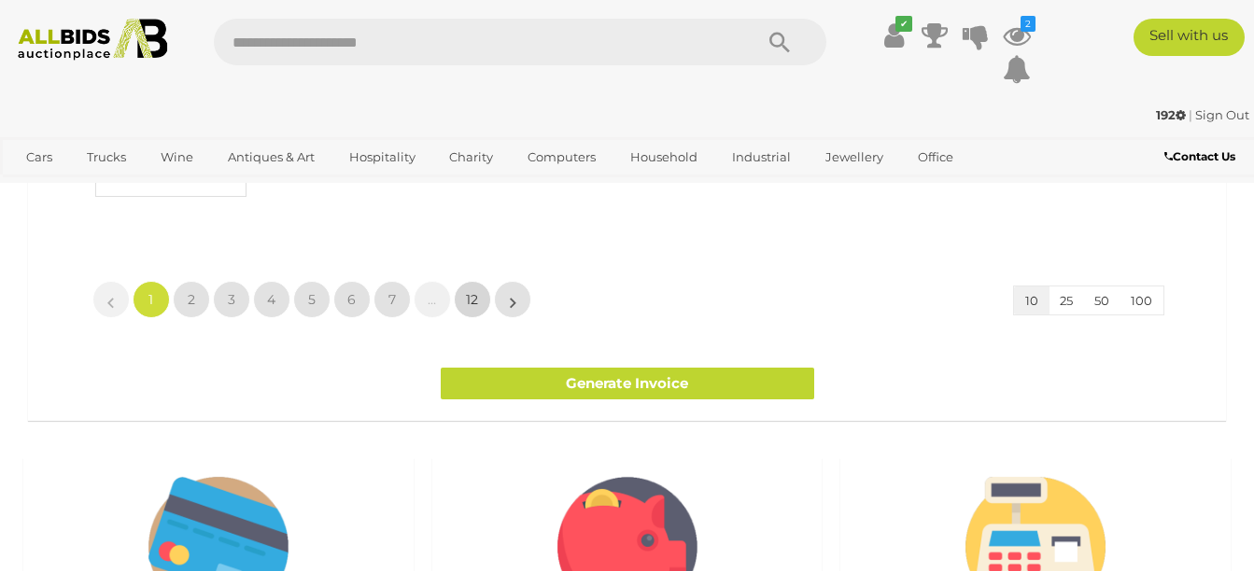
click at [463, 302] on link "12" at bounding box center [472, 299] width 37 height 37
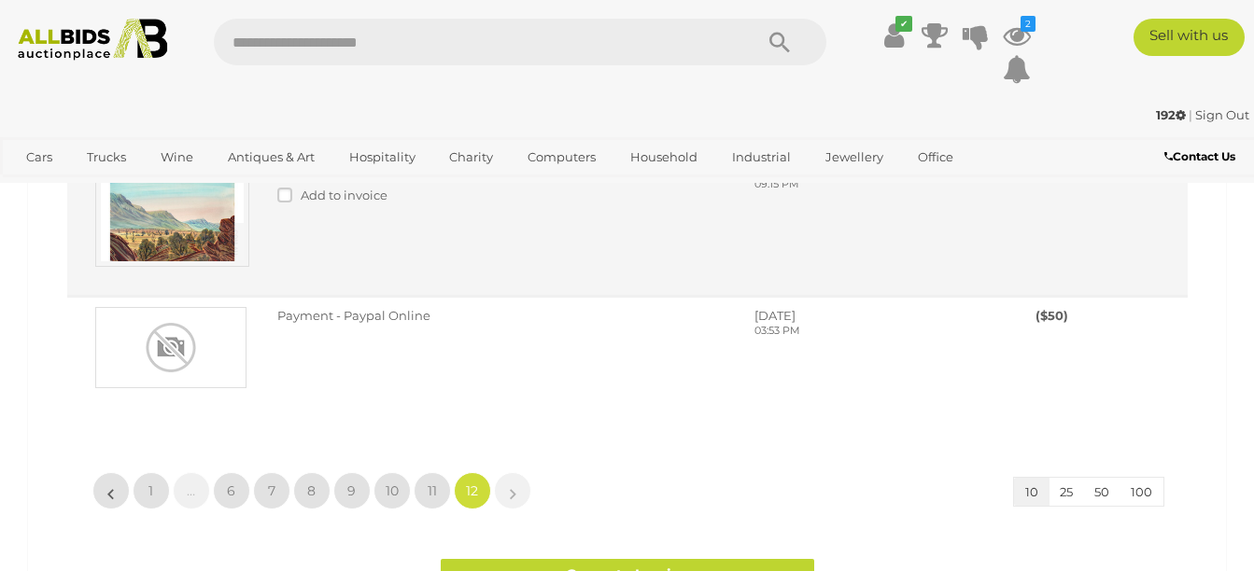
scroll to position [218, 0]
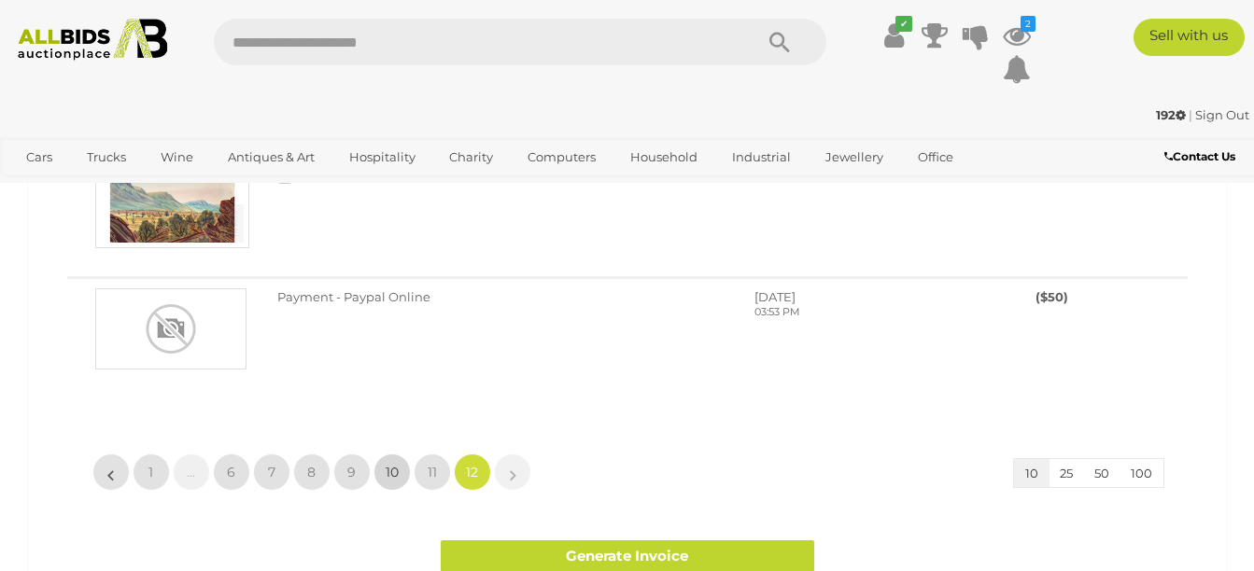
click at [381, 465] on link "10" at bounding box center [391, 472] width 37 height 37
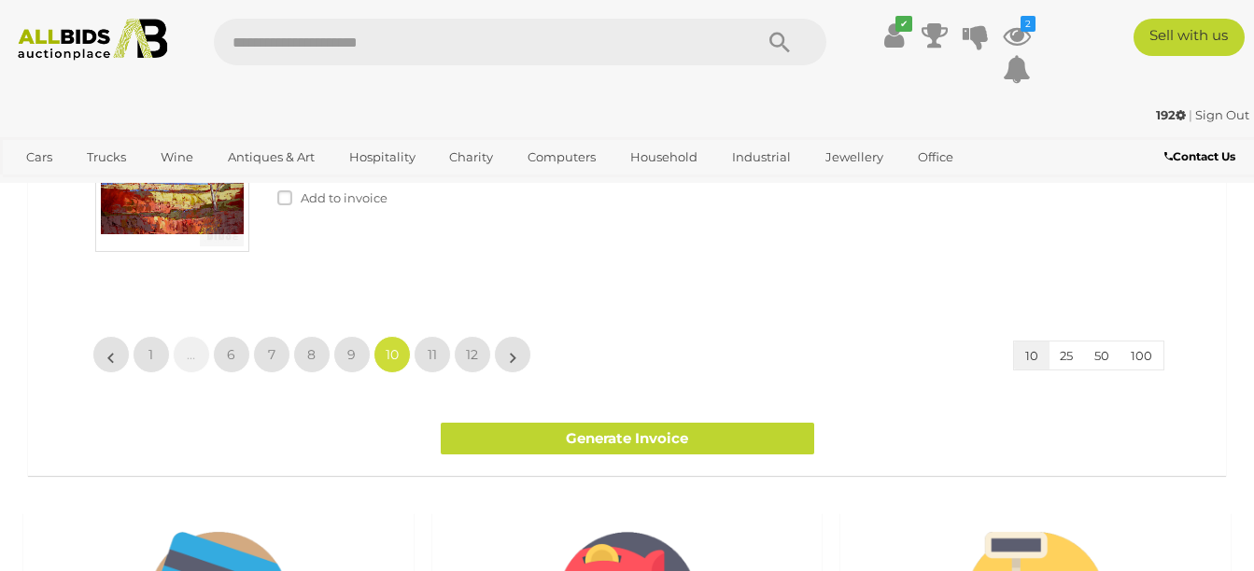
scroll to position [1247, 0]
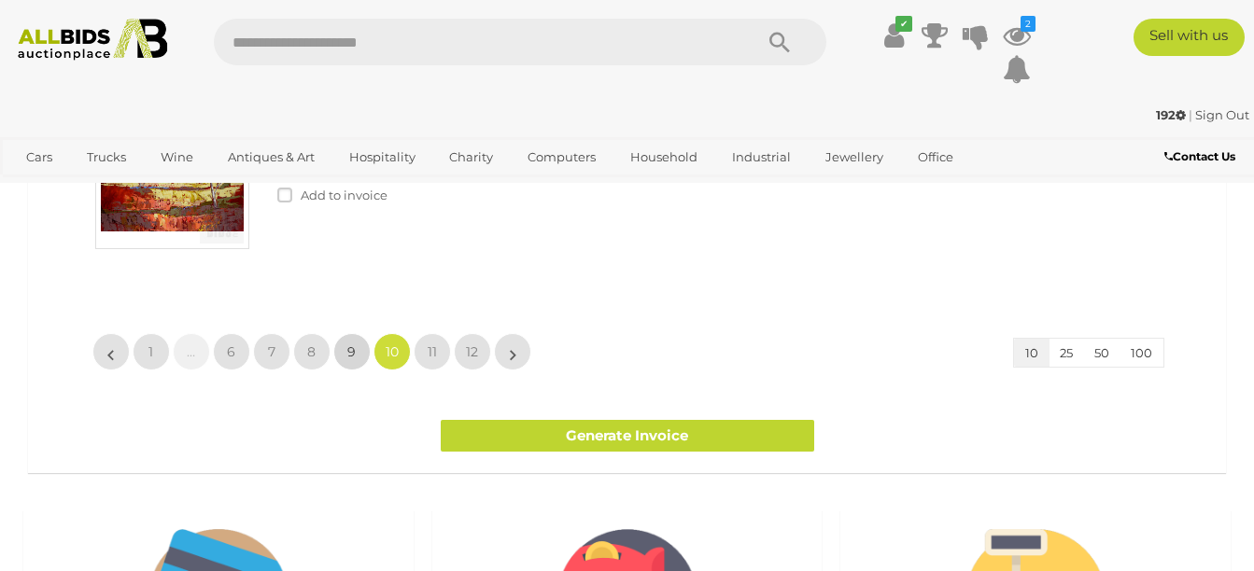
click at [348, 360] on span "9" at bounding box center [351, 352] width 8 height 17
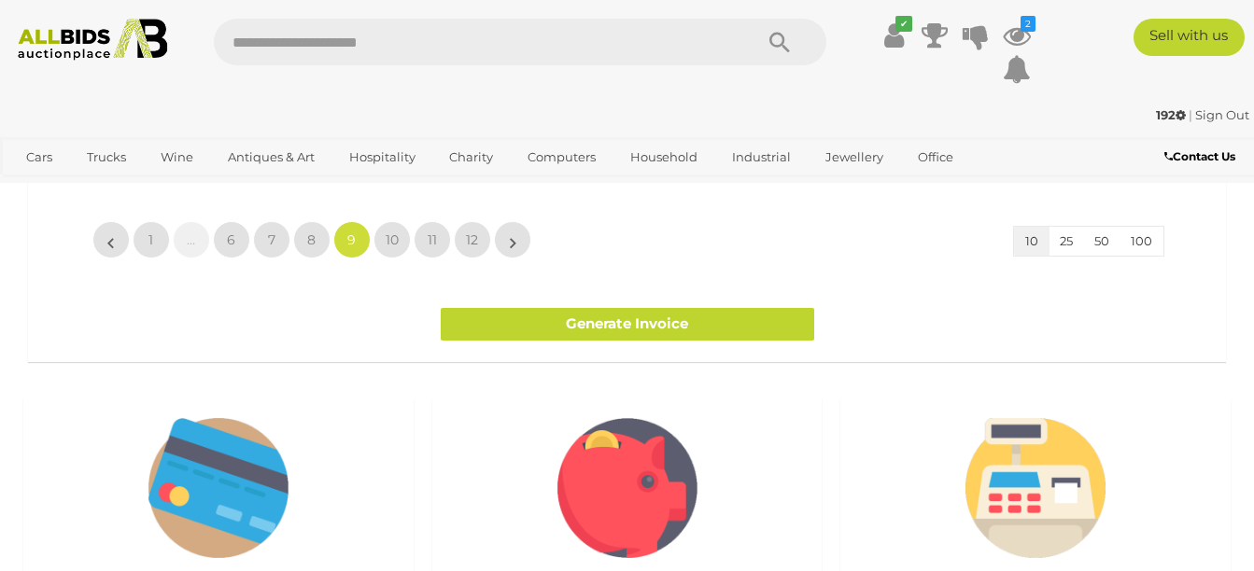
scroll to position [1286, 0]
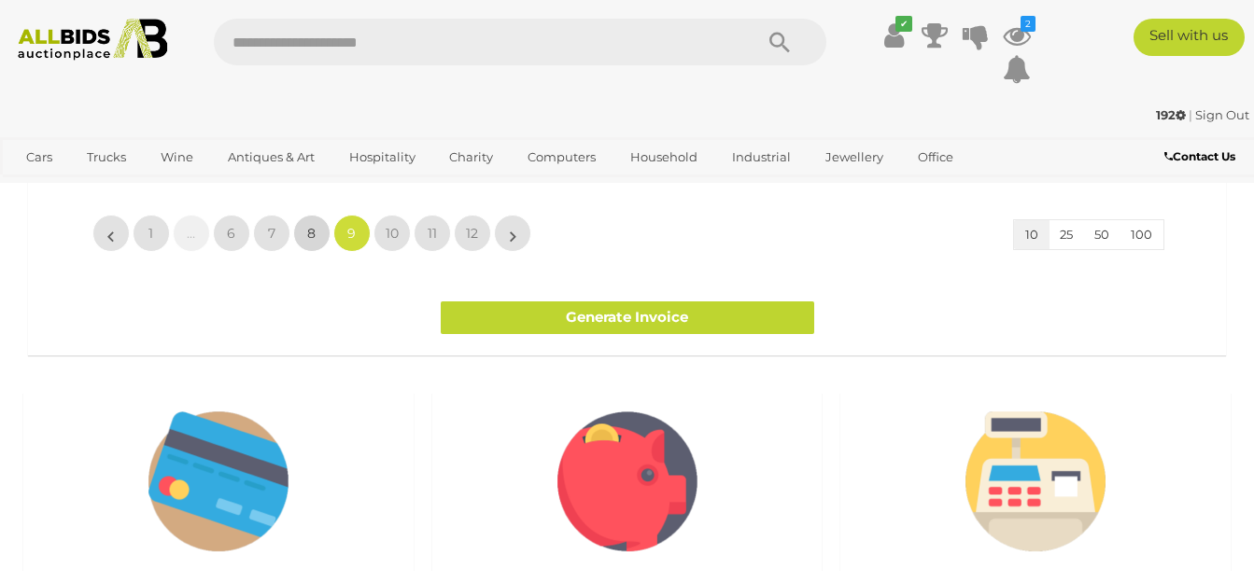
click at [320, 252] on link "8" at bounding box center [311, 233] width 37 height 37
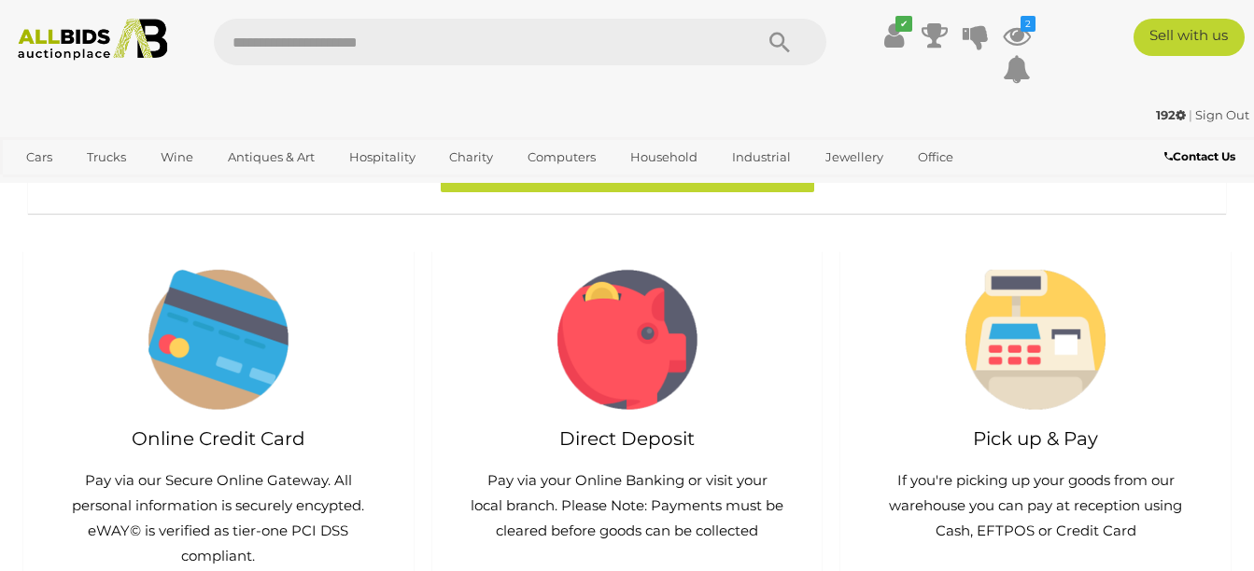
scroll to position [1371, 0]
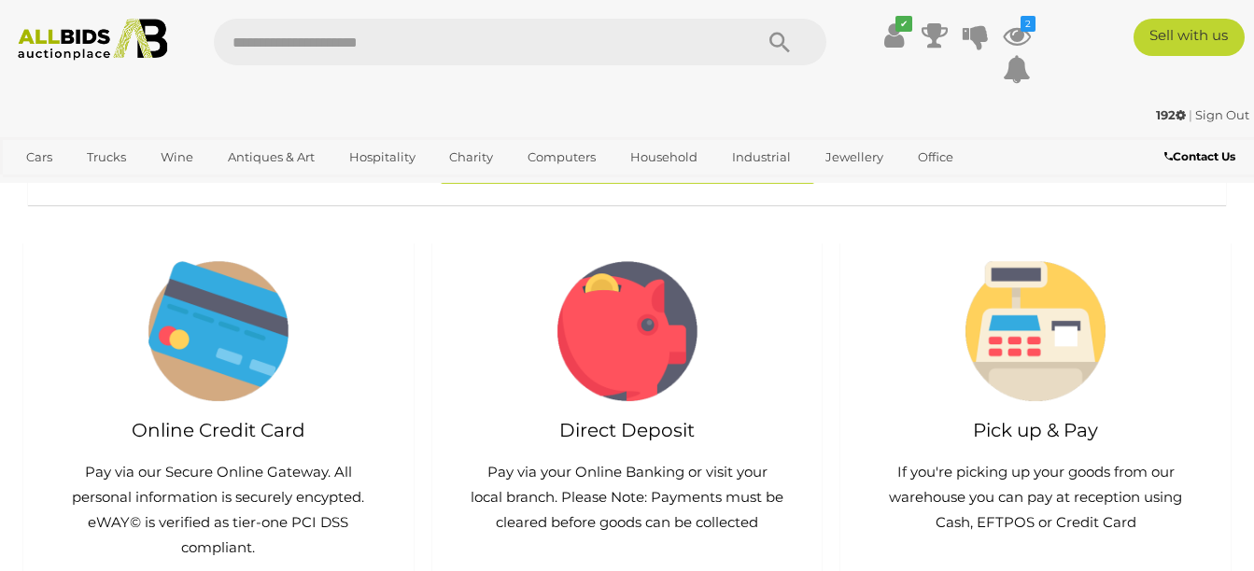
click at [281, 103] on link "7" at bounding box center [271, 83] width 37 height 37
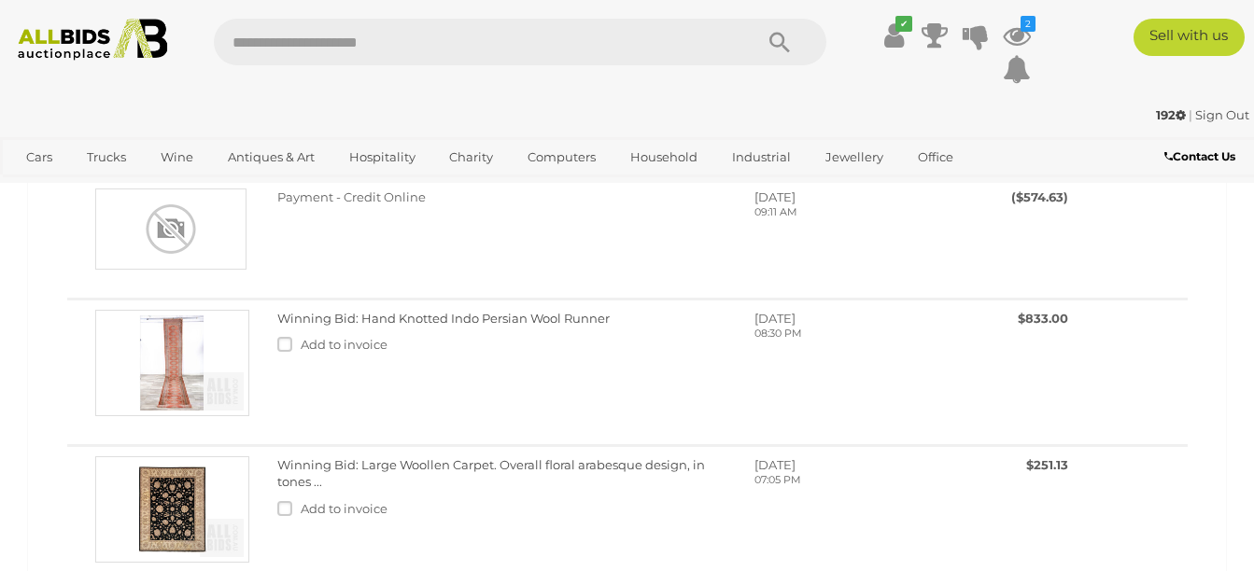
scroll to position [257, 0]
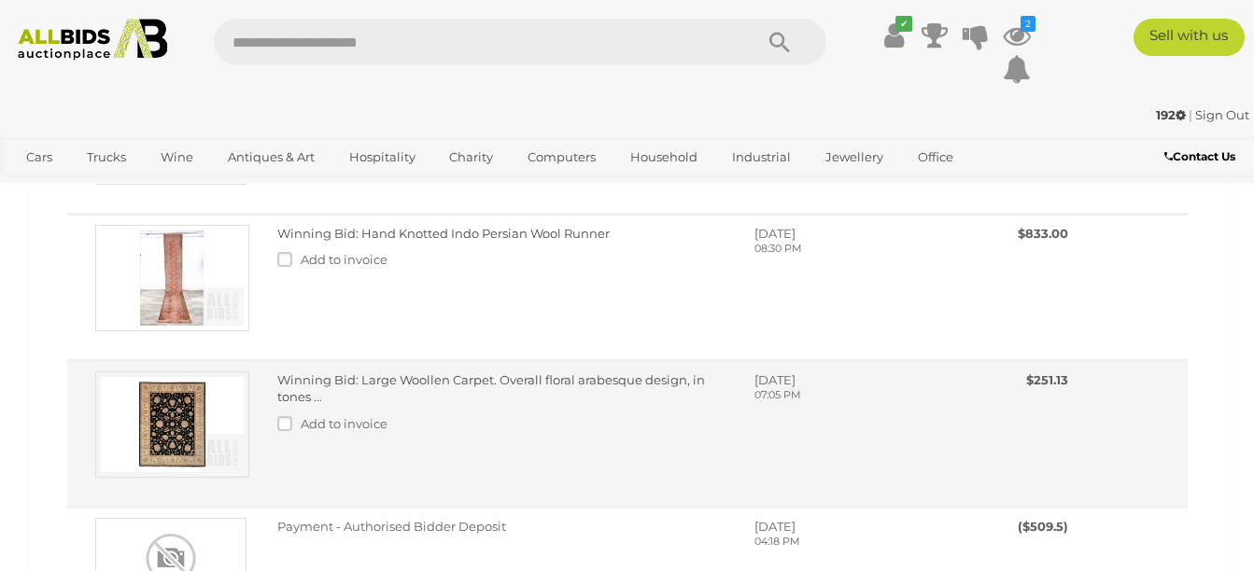
click at [177, 440] on img at bounding box center [172, 425] width 154 height 106
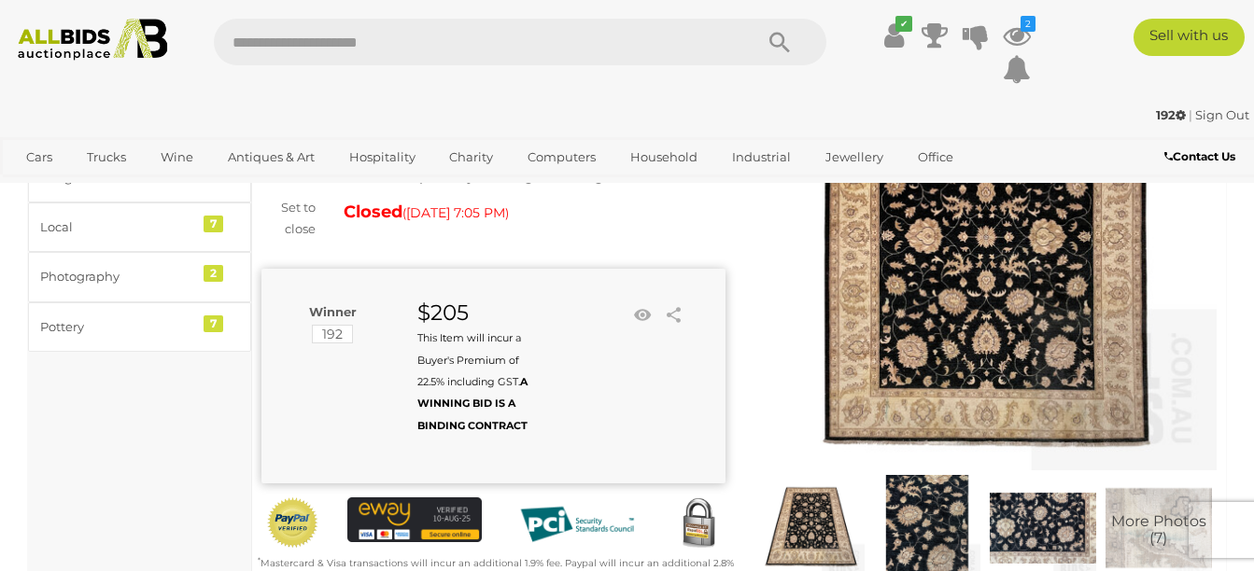
scroll to position [172, 0]
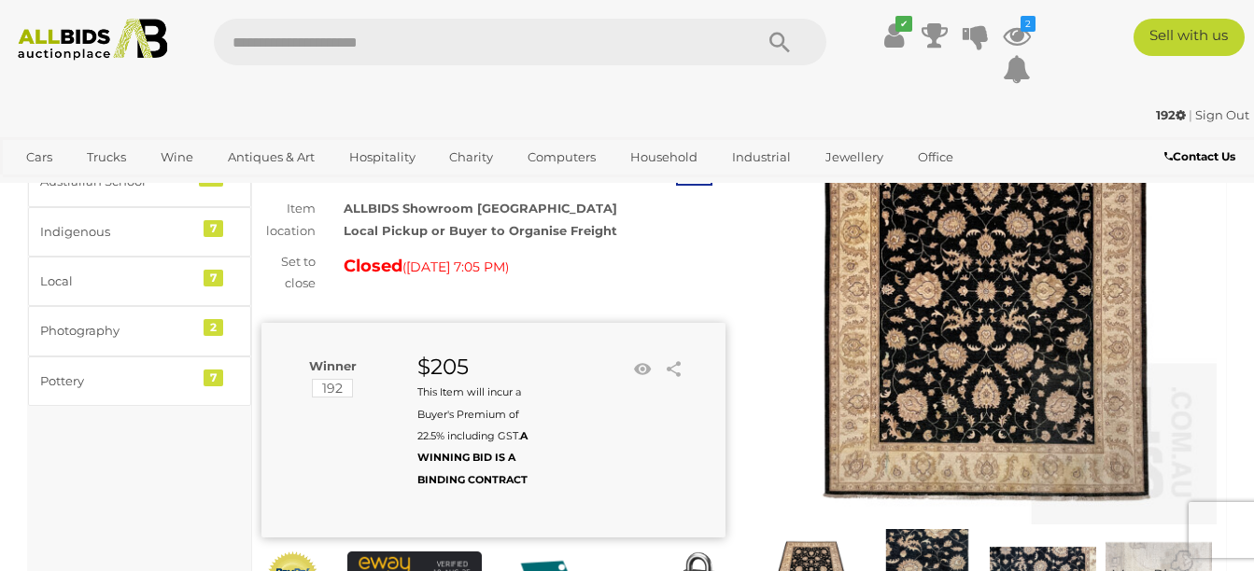
click at [897, 363] on img at bounding box center [985, 294] width 464 height 464
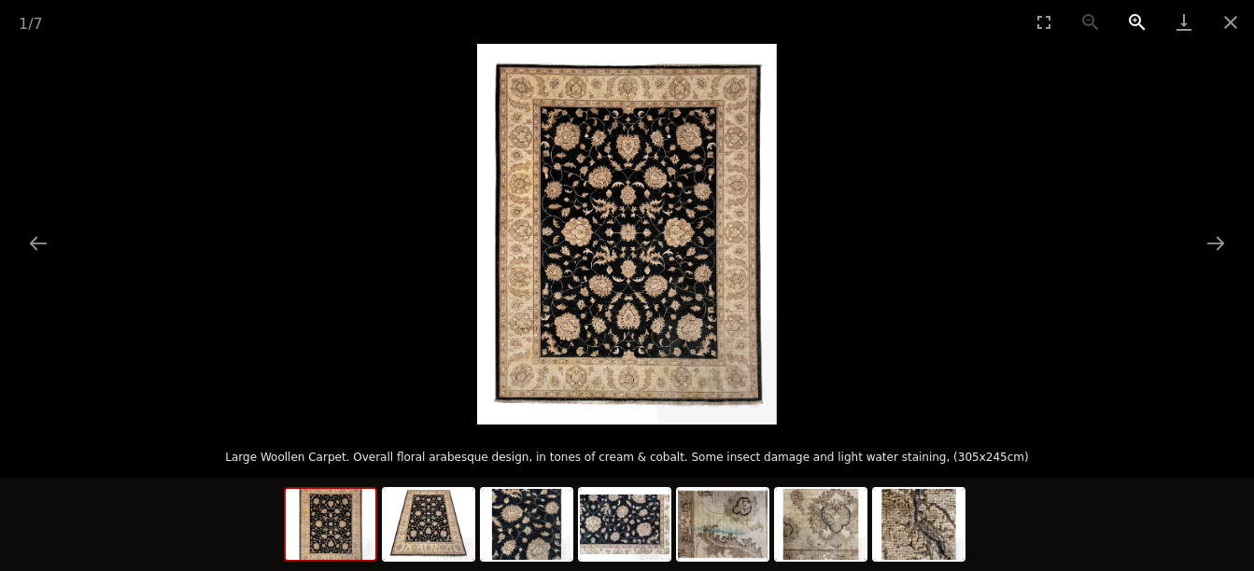
click at [1139, 25] on button "Zoom in" at bounding box center [1137, 22] width 47 height 44
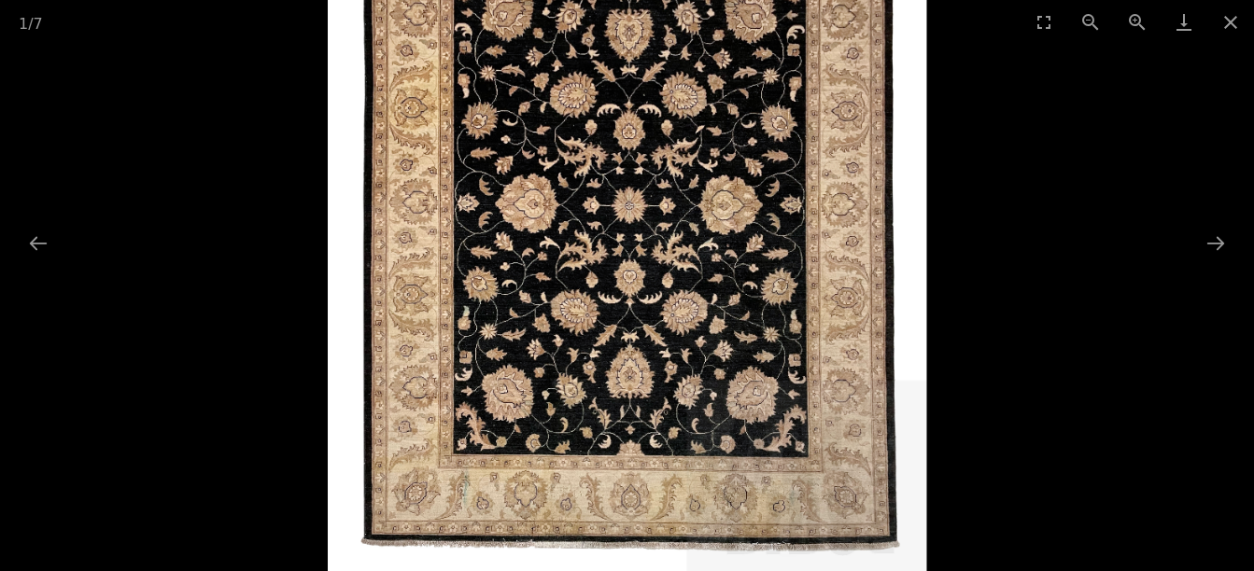
drag, startPoint x: 946, startPoint y: 158, endPoint x: 1028, endPoint y: 410, distance: 265.1
click at [1023, 410] on div at bounding box center [627, 234] width 1254 height 381
drag, startPoint x: 1028, startPoint y: 410, endPoint x: 1217, endPoint y: 240, distance: 254.5
click at [1217, 240] on button "Next slide" at bounding box center [1215, 243] width 39 height 36
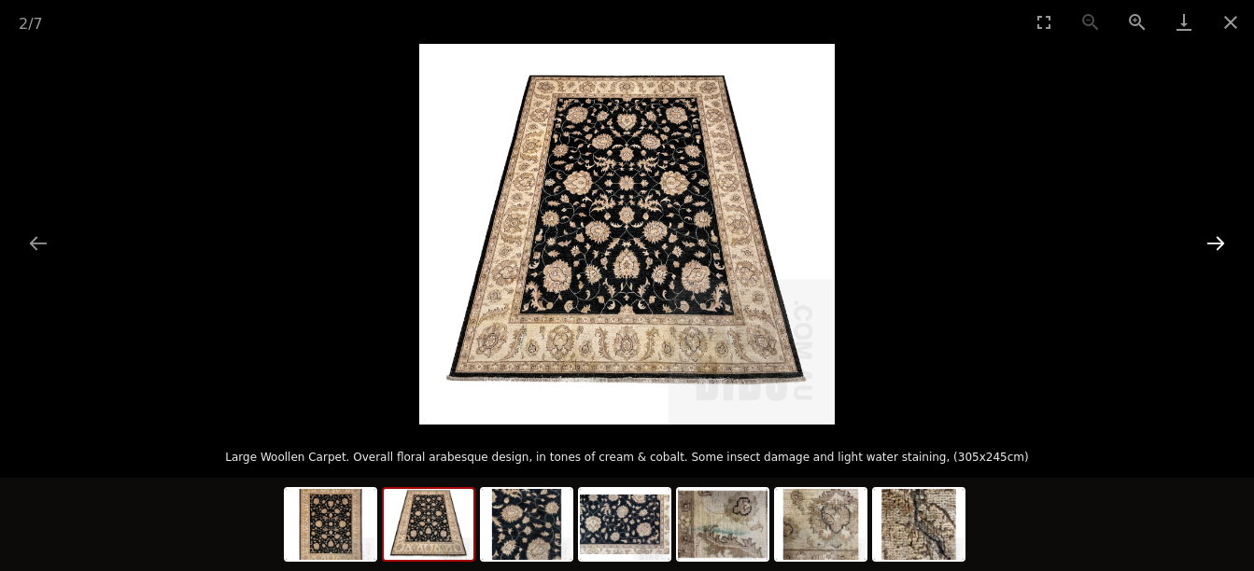
click at [1217, 240] on button "Next slide" at bounding box center [1215, 243] width 39 height 36
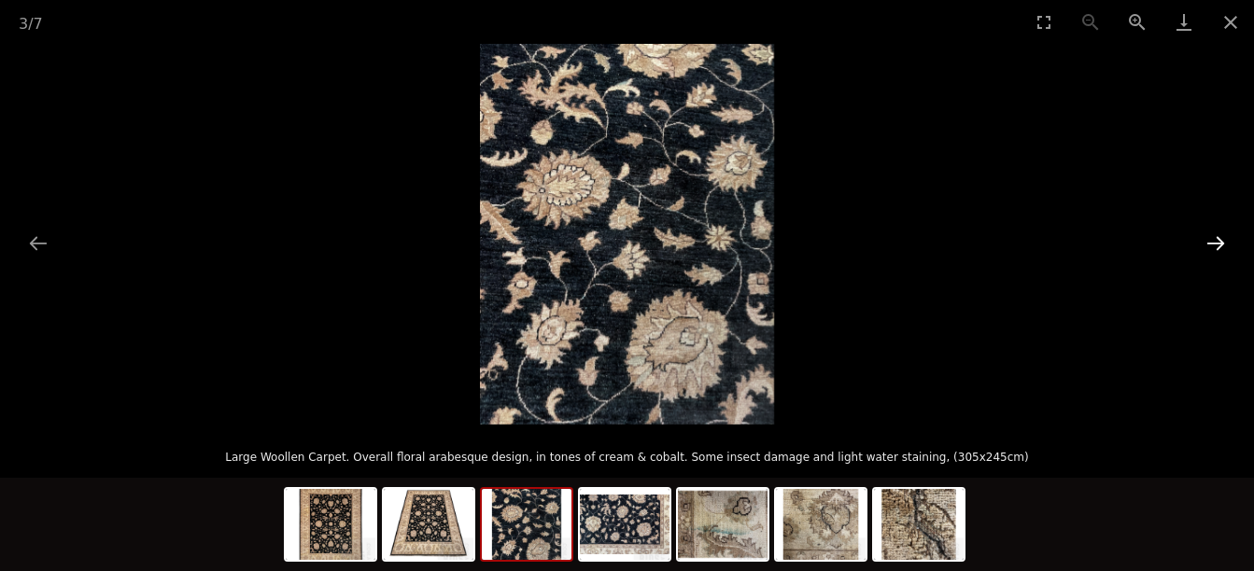
click at [1217, 240] on button "Next slide" at bounding box center [1215, 243] width 39 height 36
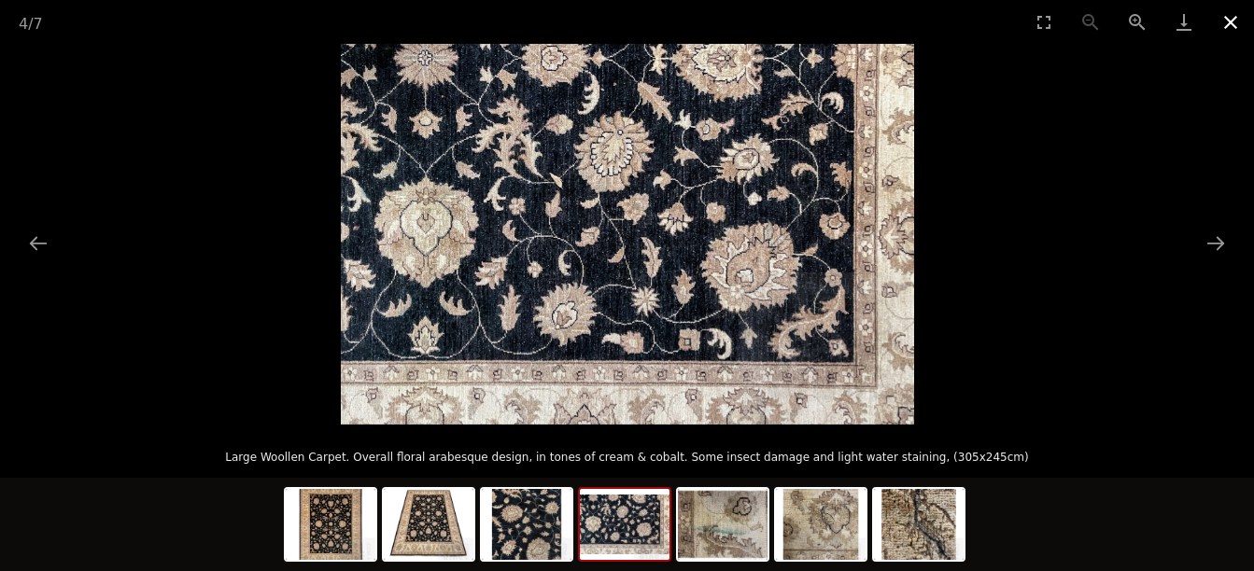
click at [1223, 20] on button "Close gallery" at bounding box center [1230, 22] width 47 height 44
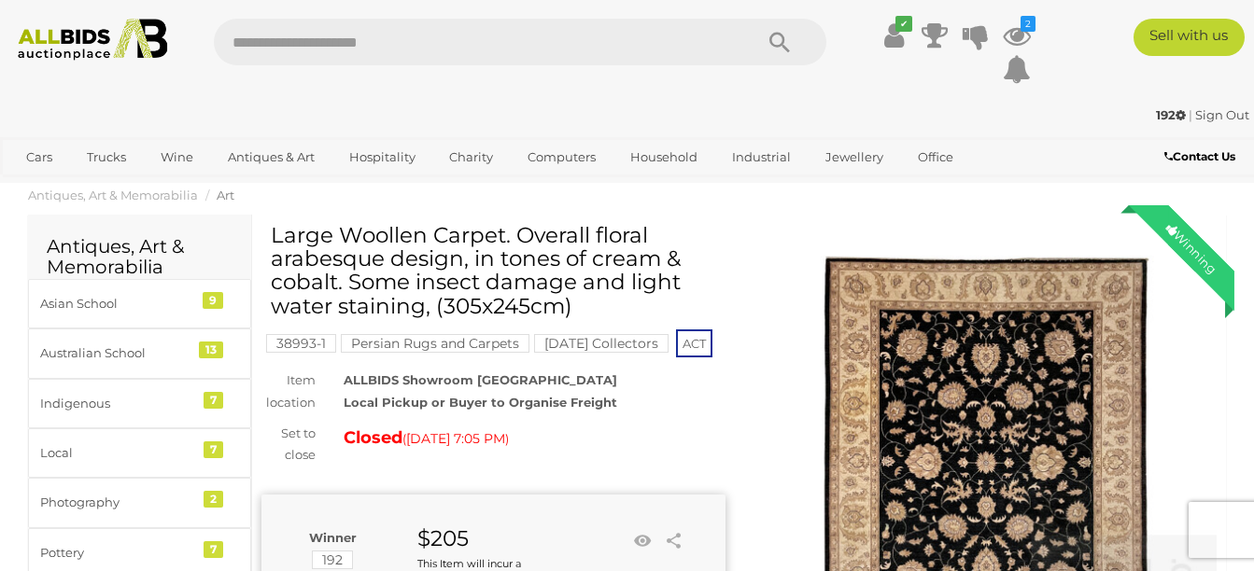
scroll to position [172, 0]
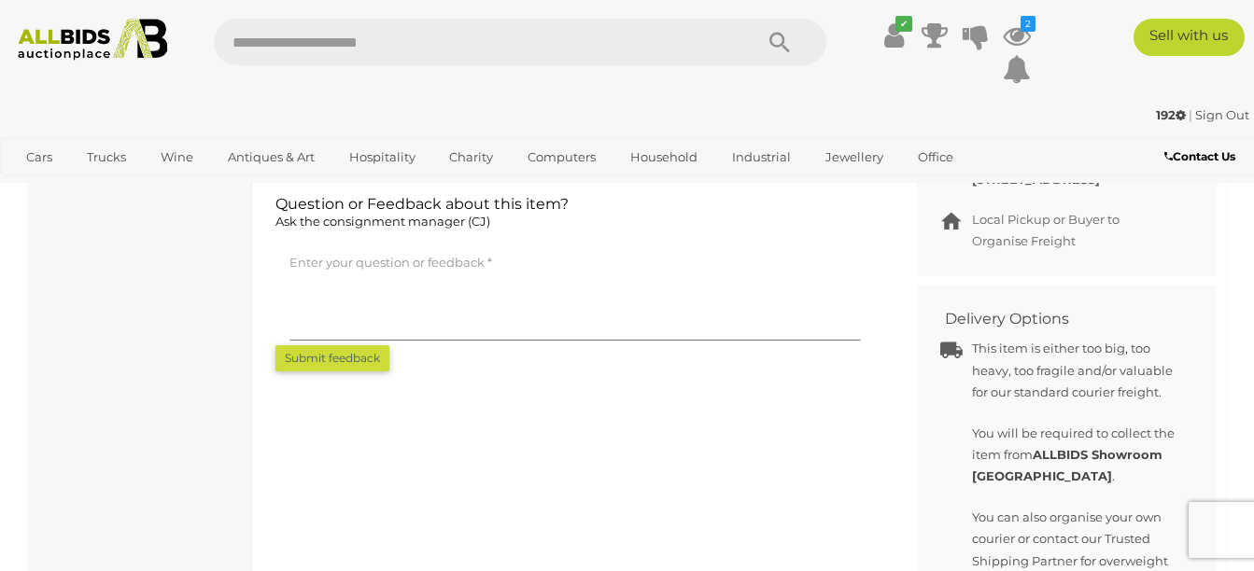
scroll to position [1286, 0]
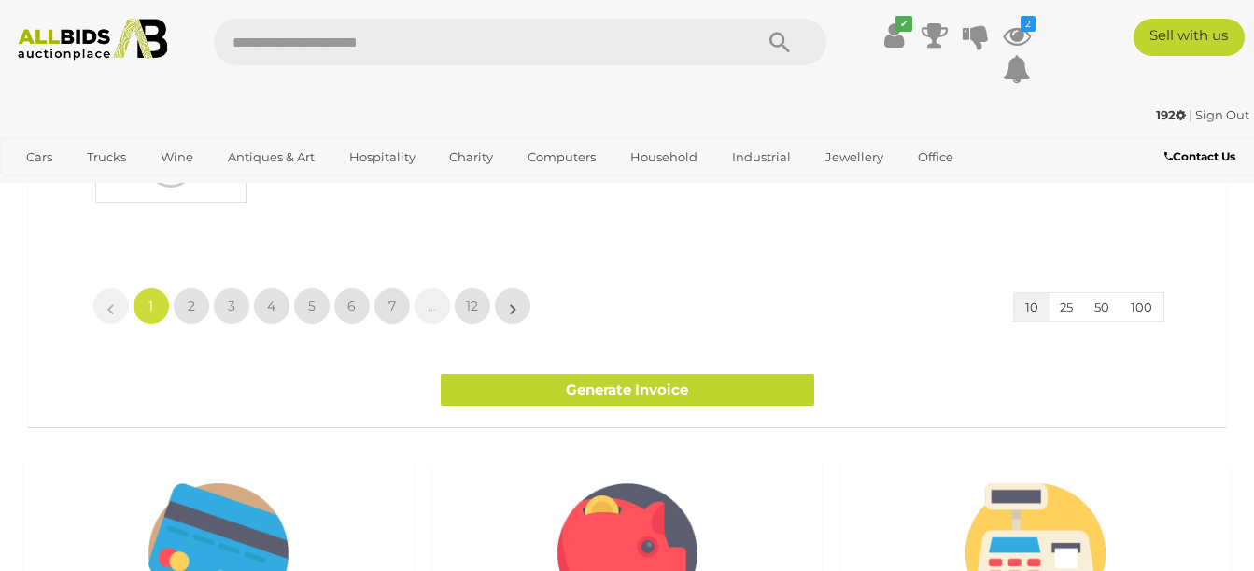
scroll to position [1628, 0]
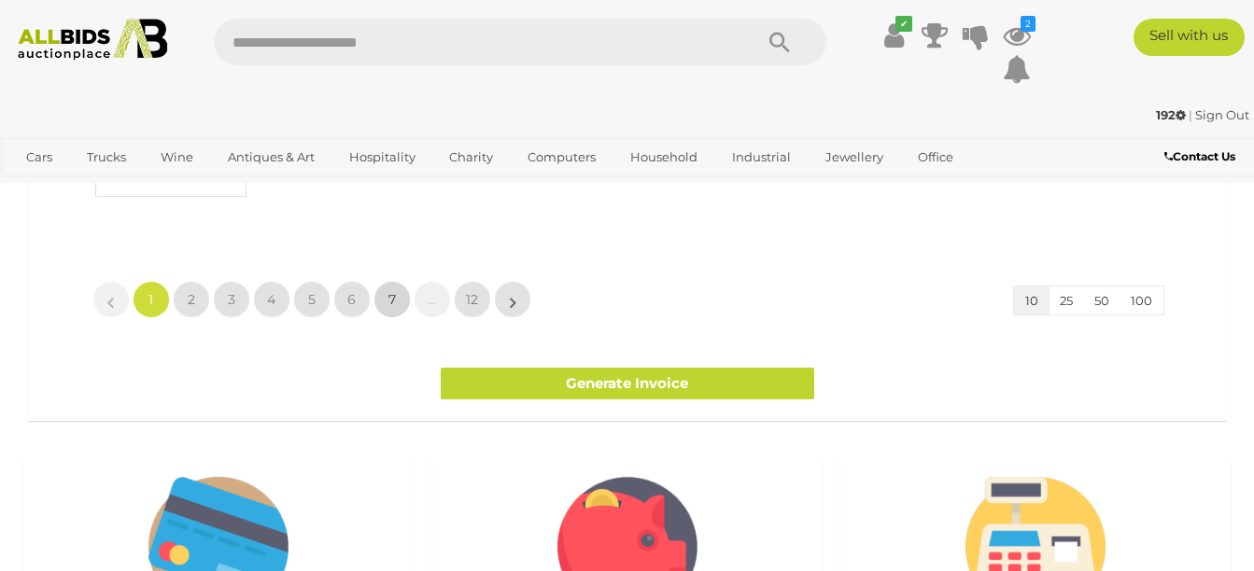
click at [386, 304] on link "7" at bounding box center [391, 299] width 37 height 37
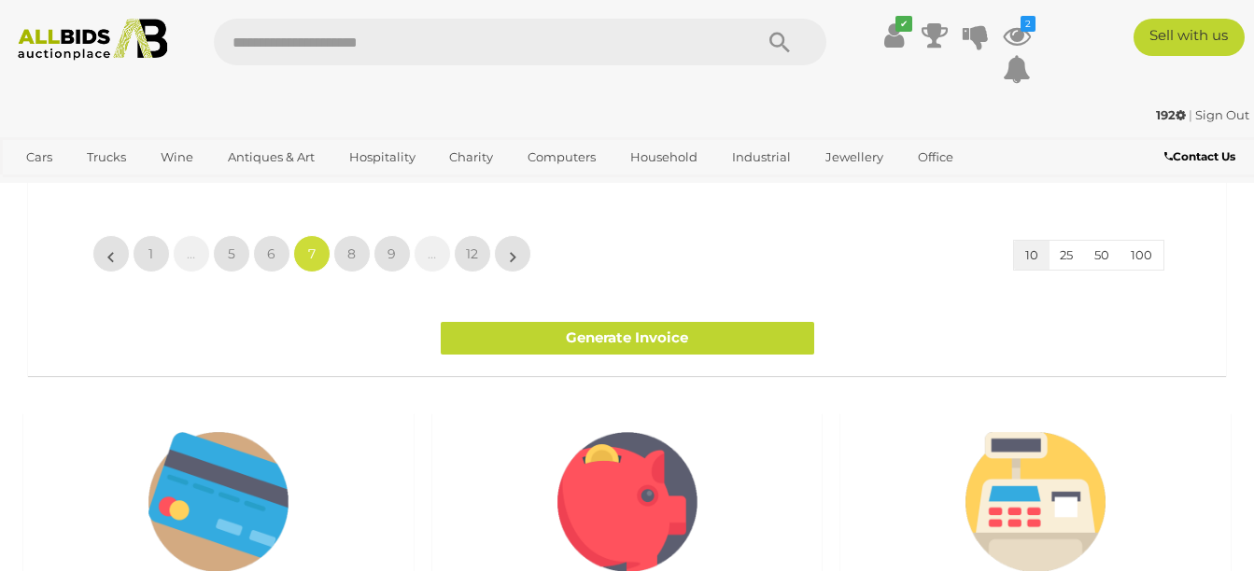
scroll to position [1246, 0]
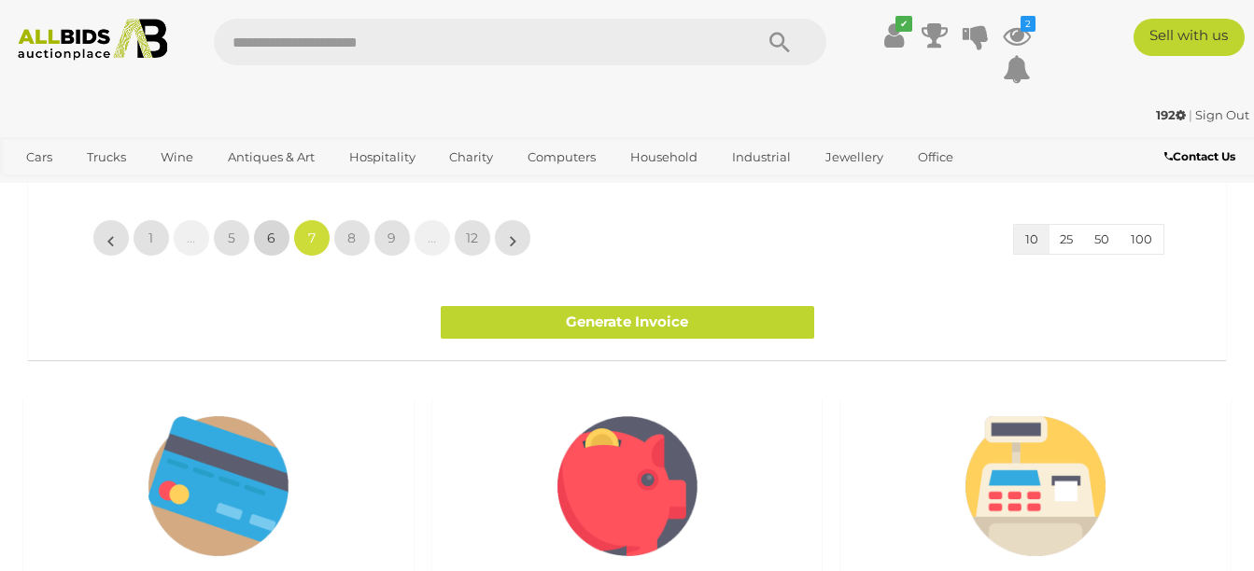
click at [276, 257] on link "6" at bounding box center [271, 237] width 37 height 37
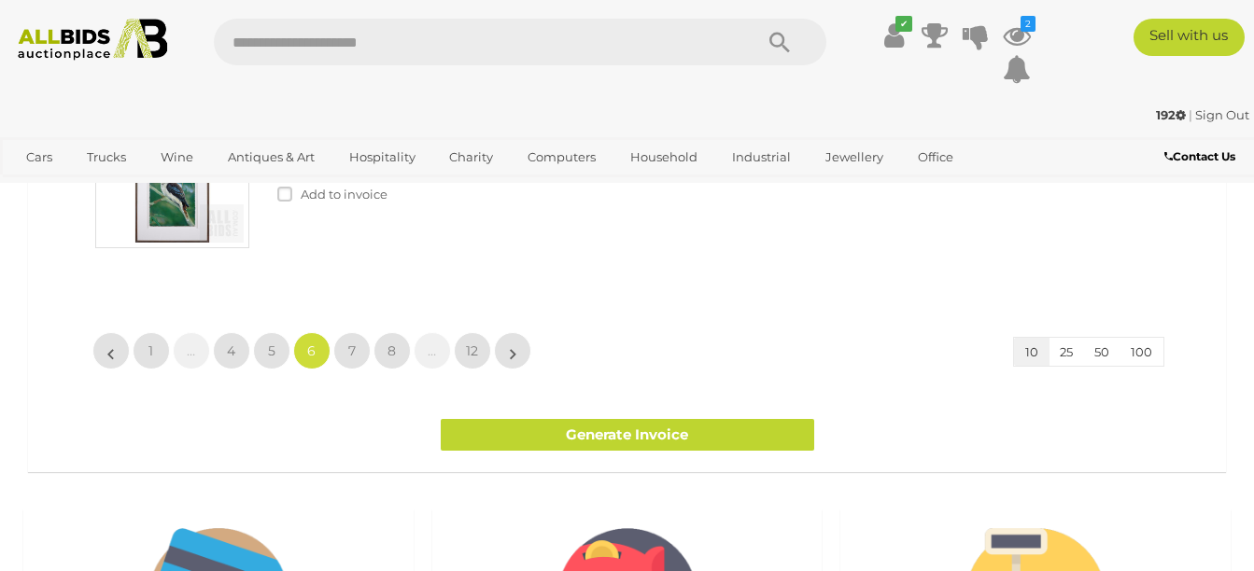
scroll to position [1200, 0]
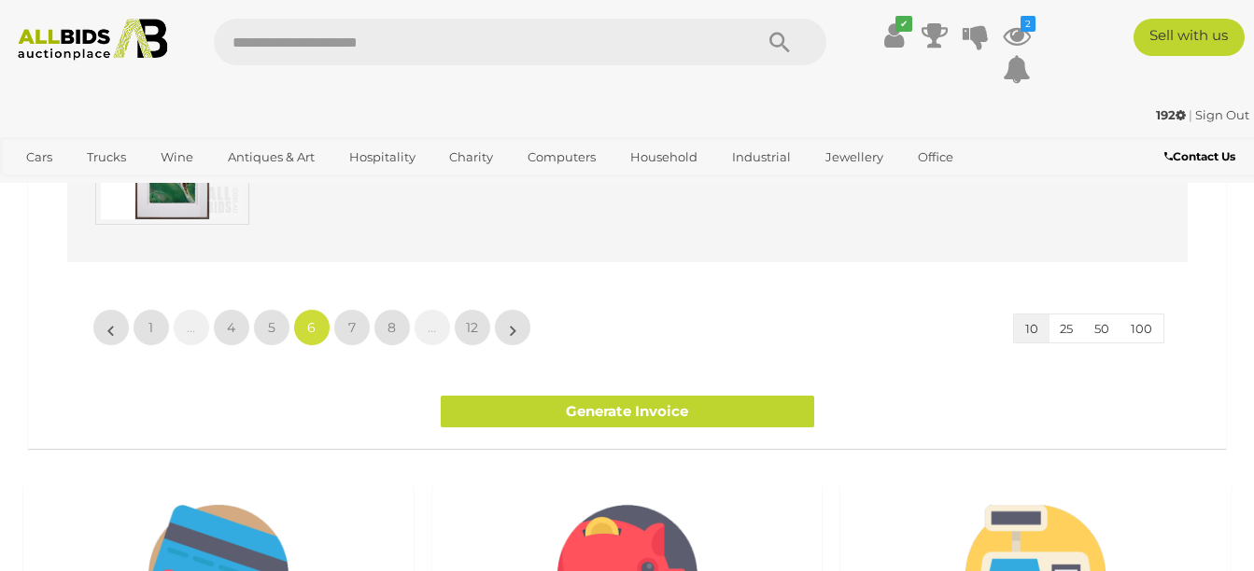
click at [171, 225] on img at bounding box center [172, 172] width 154 height 106
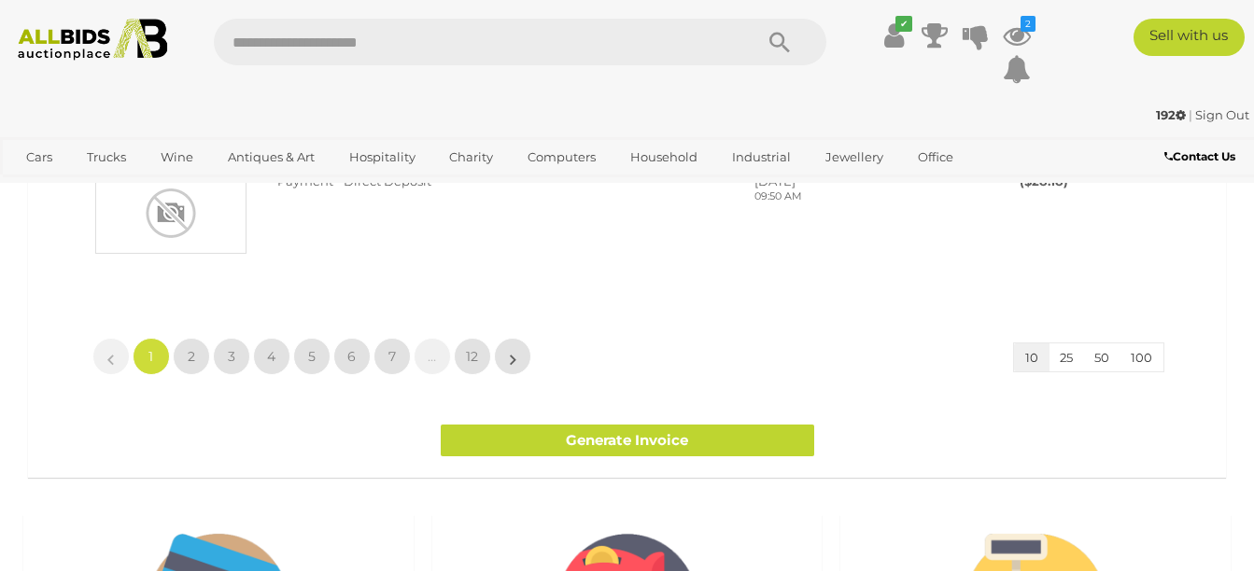
scroll to position [1566, 0]
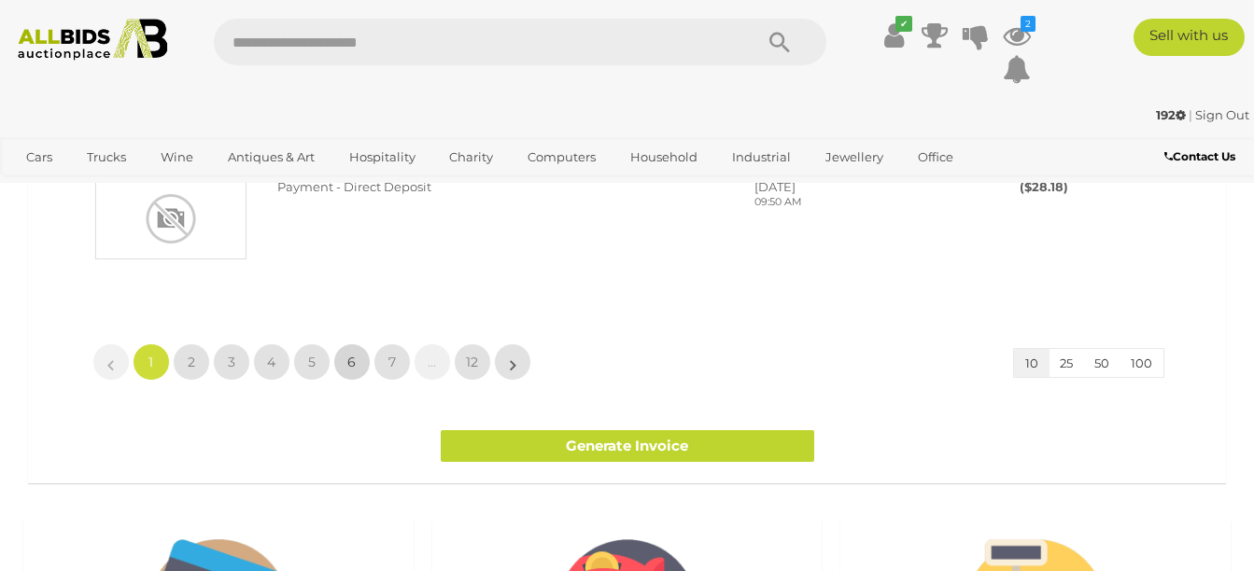
click at [348, 366] on span "6" at bounding box center [351, 362] width 8 height 17
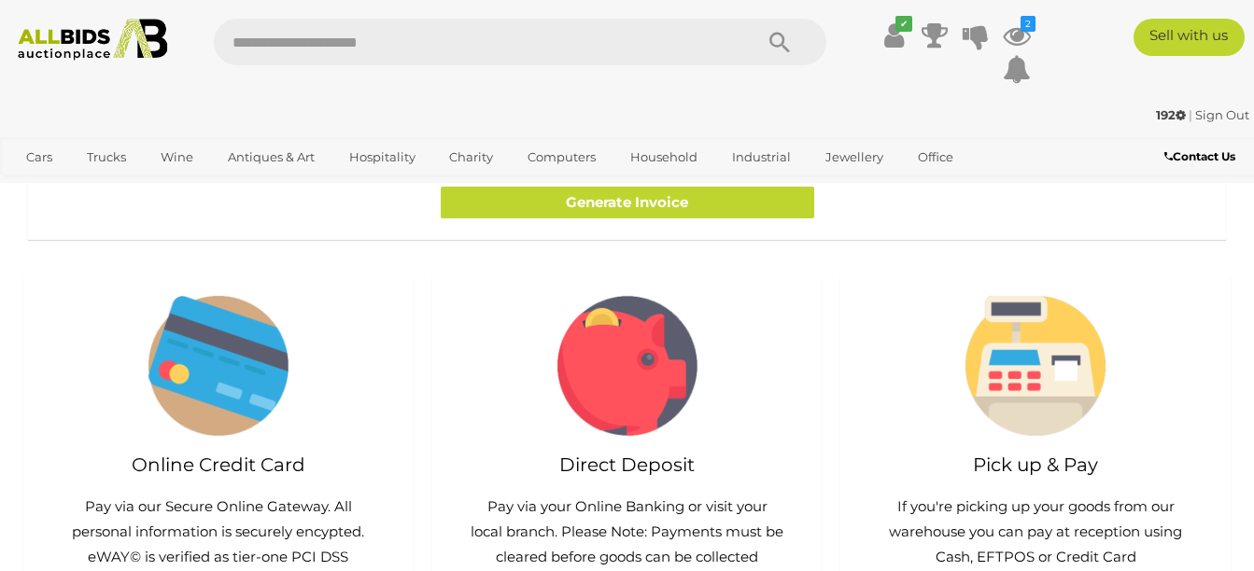
scroll to position [1371, 0]
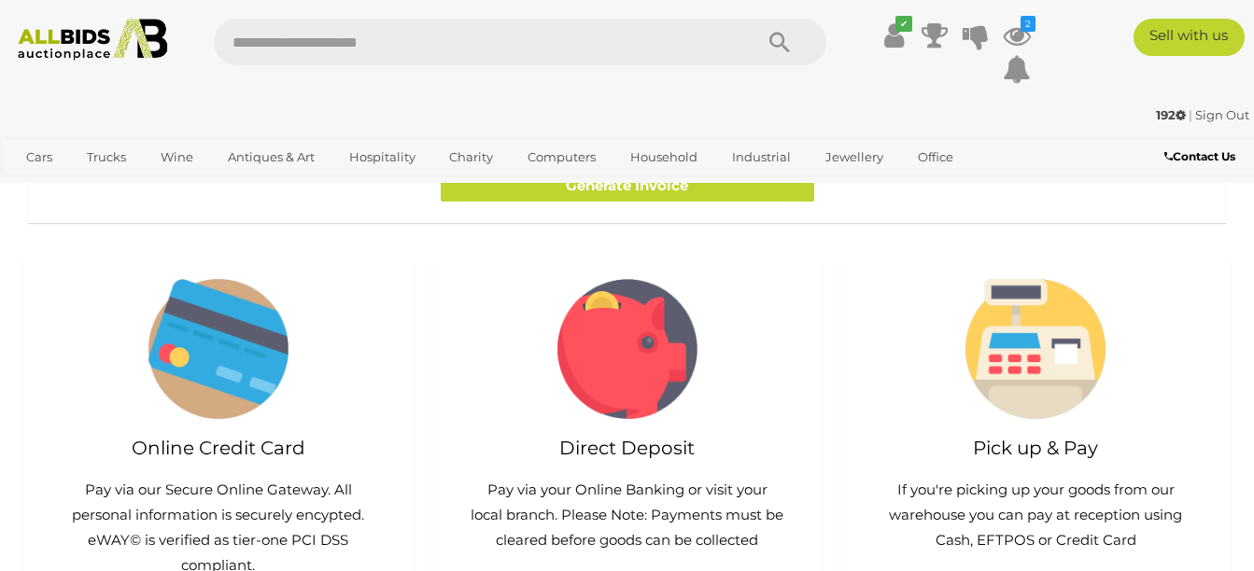
click at [270, 110] on span "5" at bounding box center [271, 101] width 7 height 17
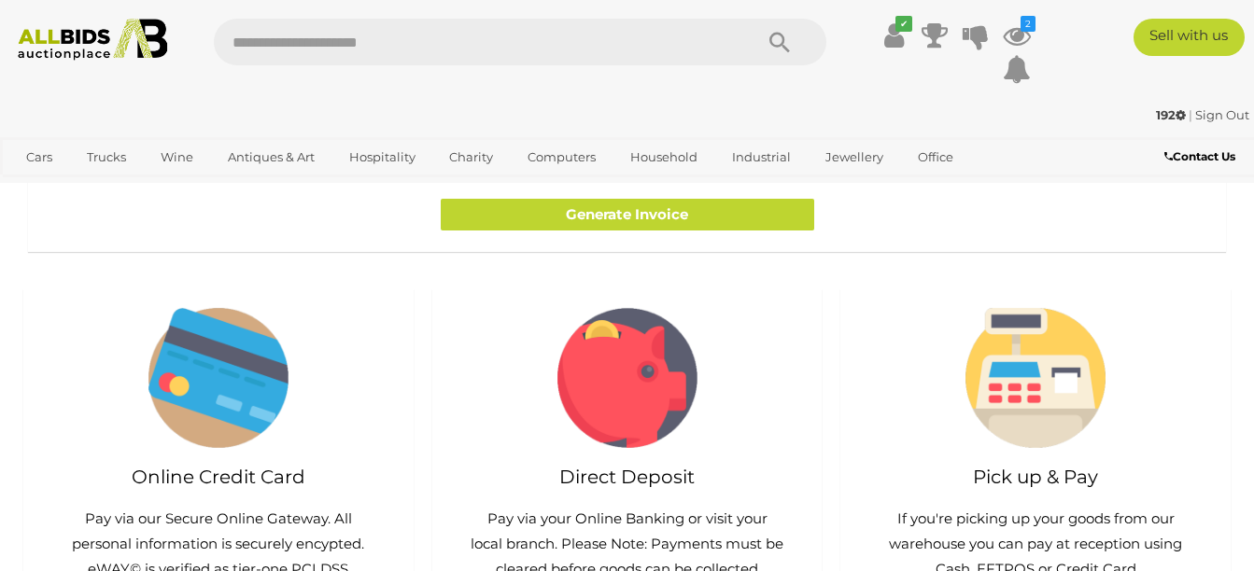
click at [268, 139] on span "4" at bounding box center [271, 130] width 8 height 17
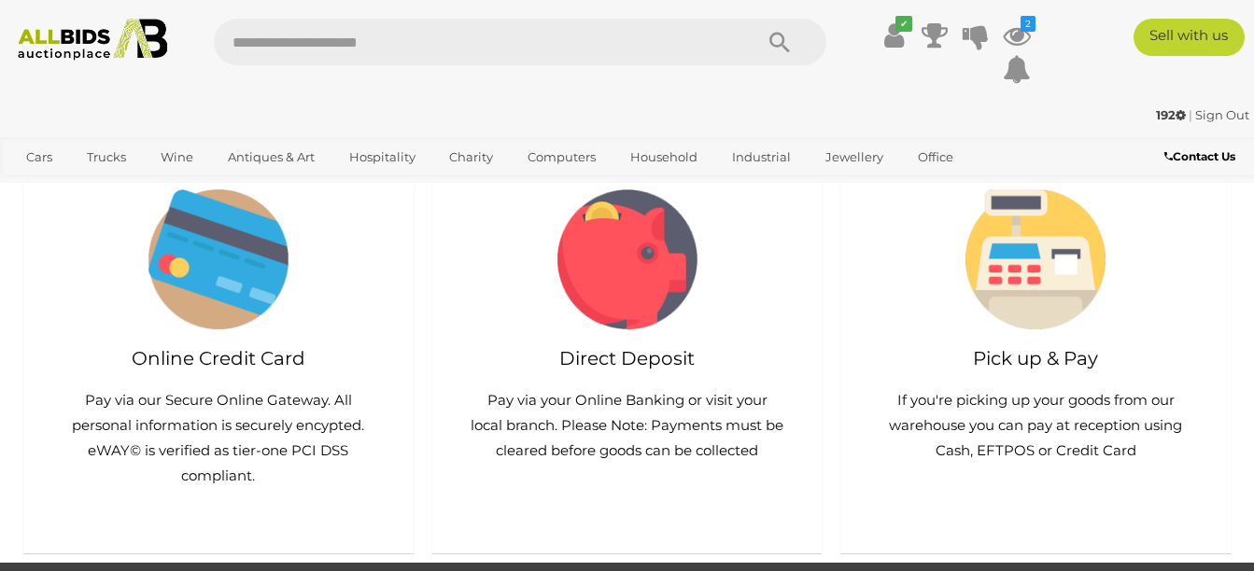
scroll to position [1457, 0]
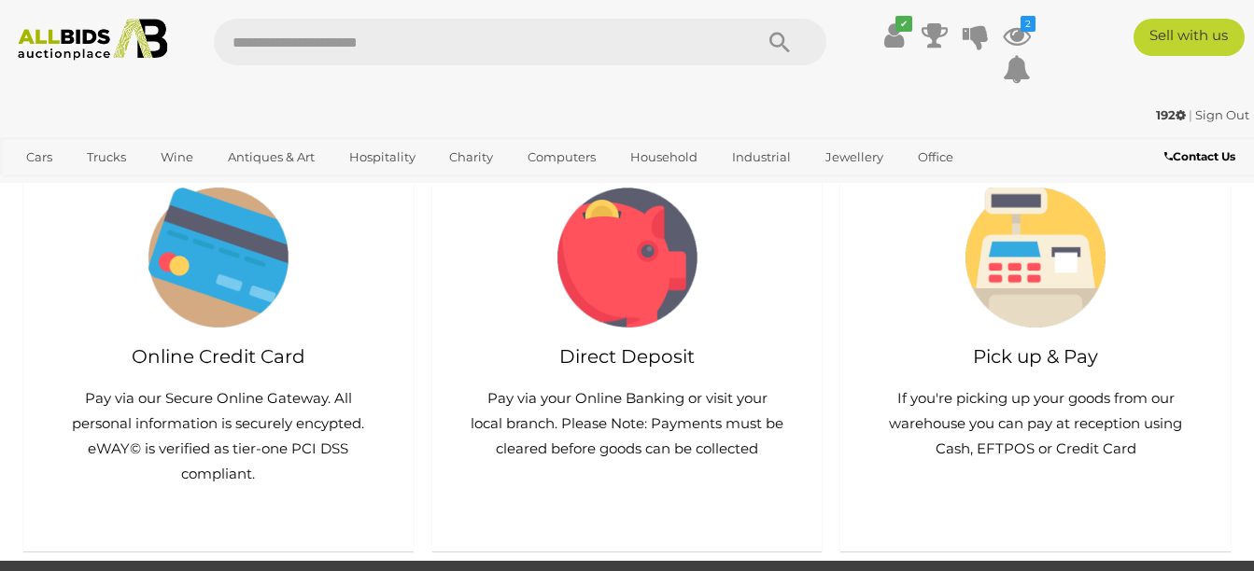
click at [232, 19] on span "3" at bounding box center [231, 10] width 7 height 17
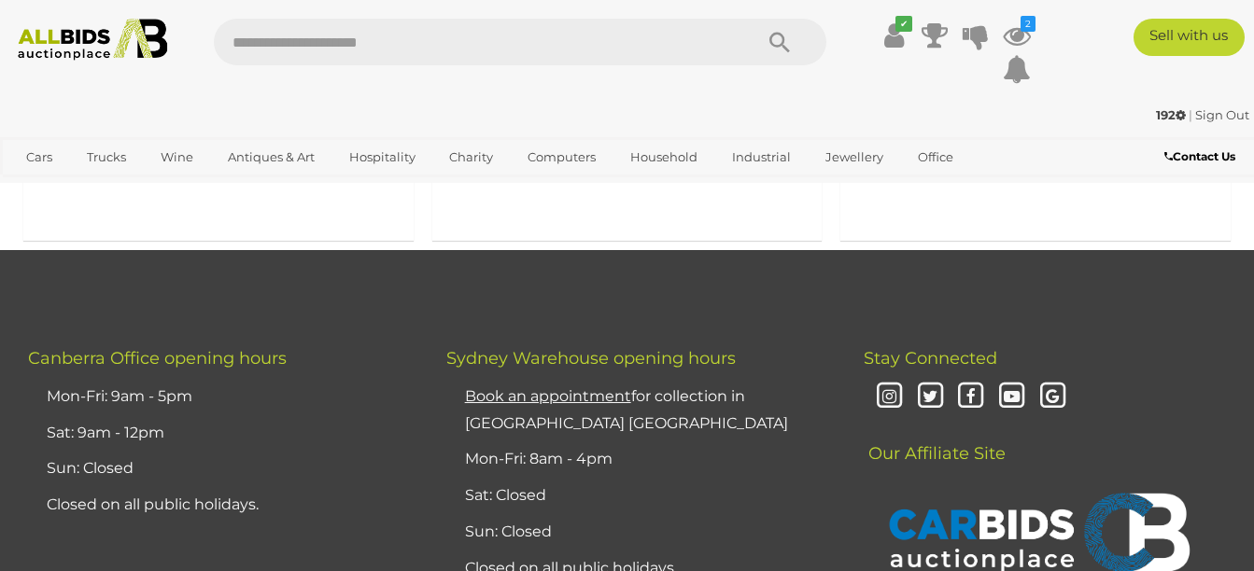
scroll to position [1714, 0]
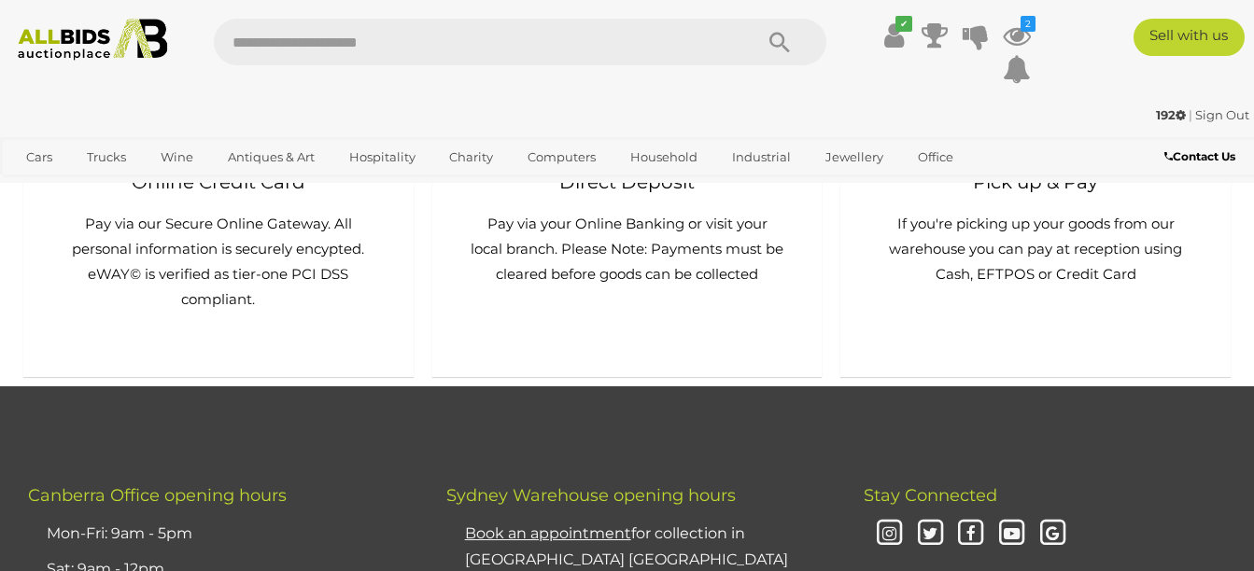
scroll to position [1628, 0]
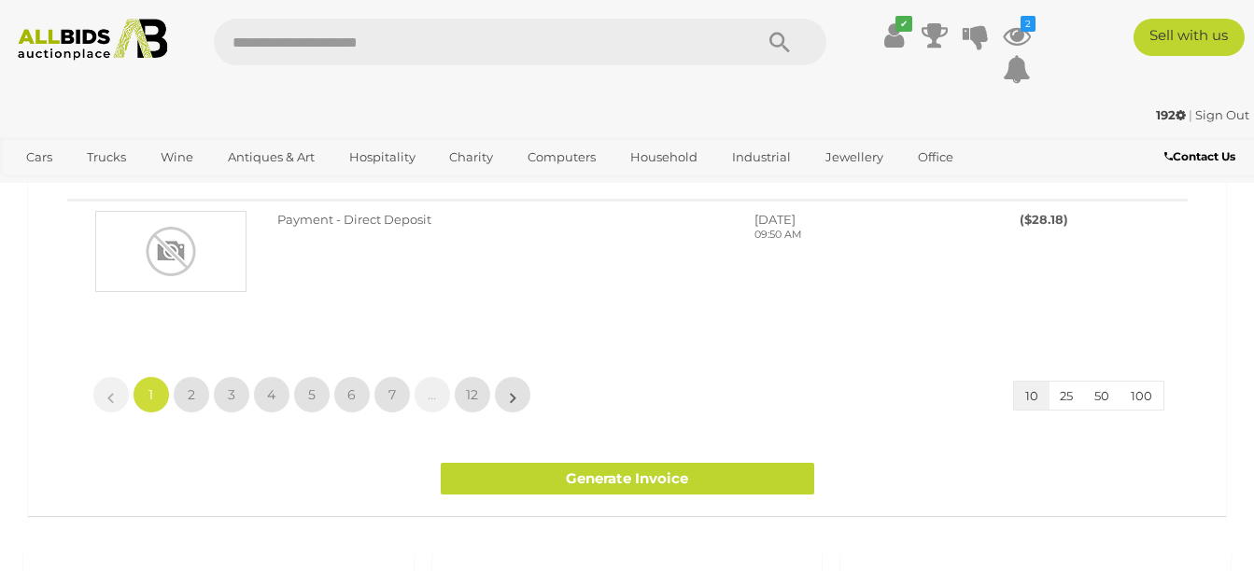
scroll to position [1543, 0]
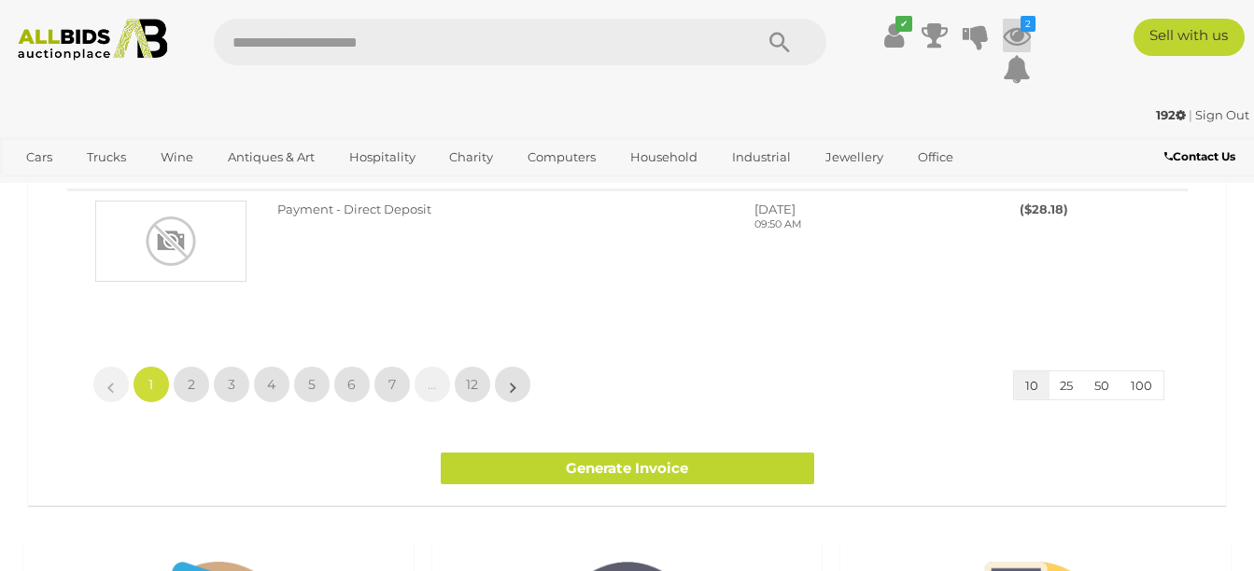
click at [1017, 32] on icon at bounding box center [1017, 36] width 28 height 34
